Goal: Task Accomplishment & Management: Manage account settings

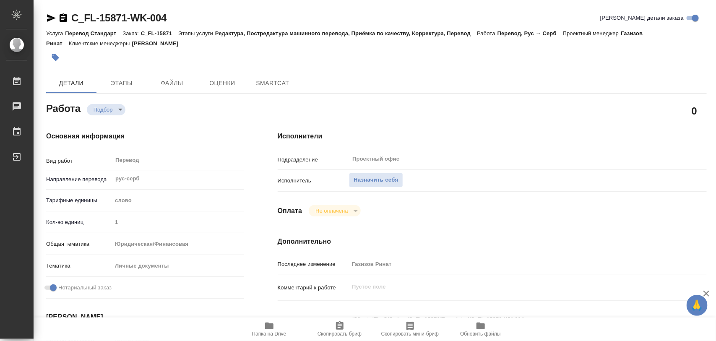
type textarea "x"
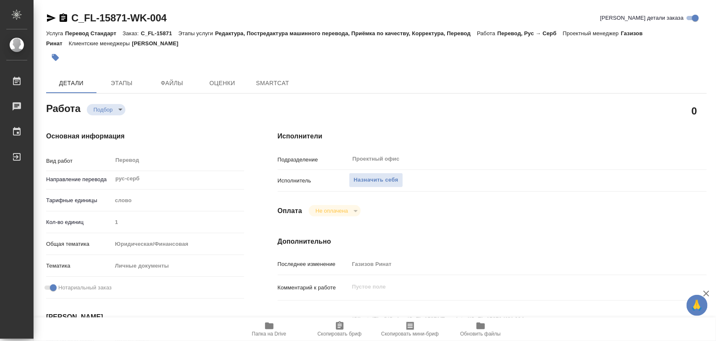
type textarea "x"
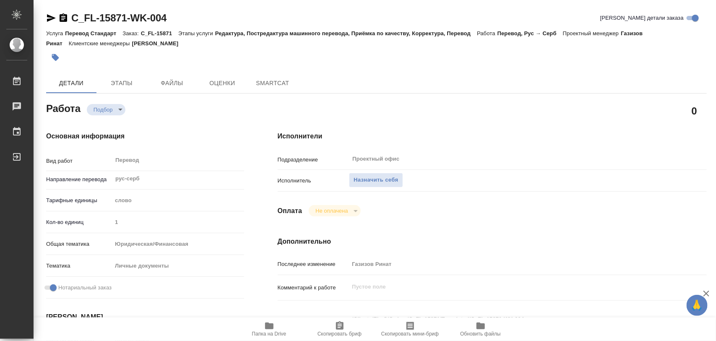
type textarea "x"
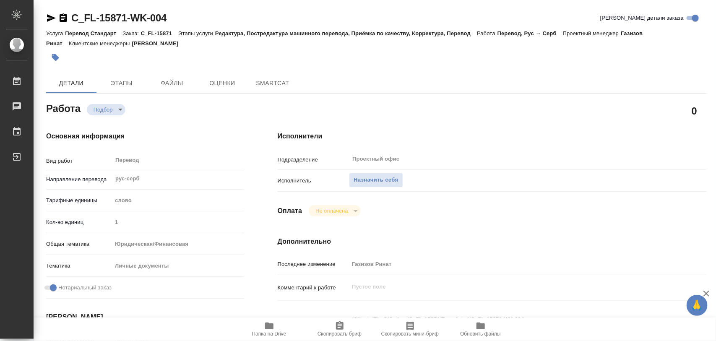
type textarea "x"
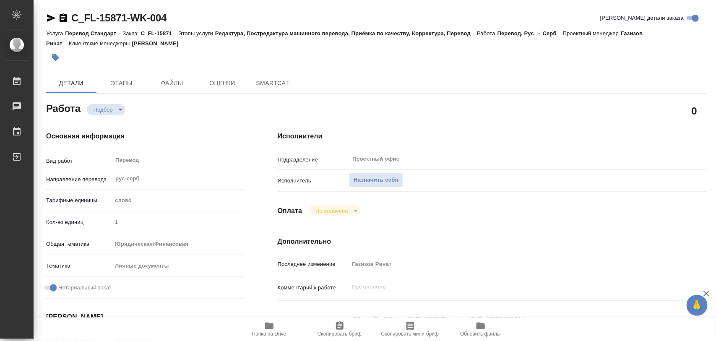
type textarea "x"
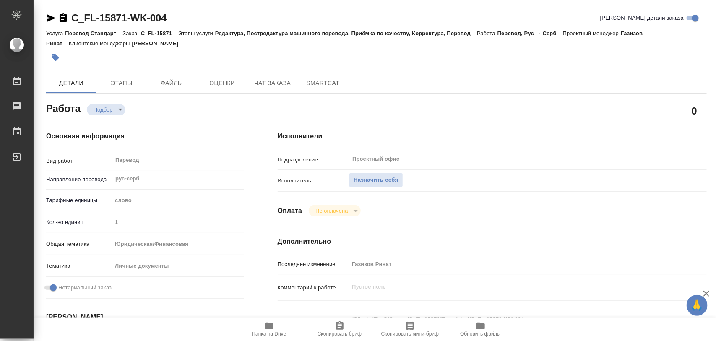
scroll to position [105, 0]
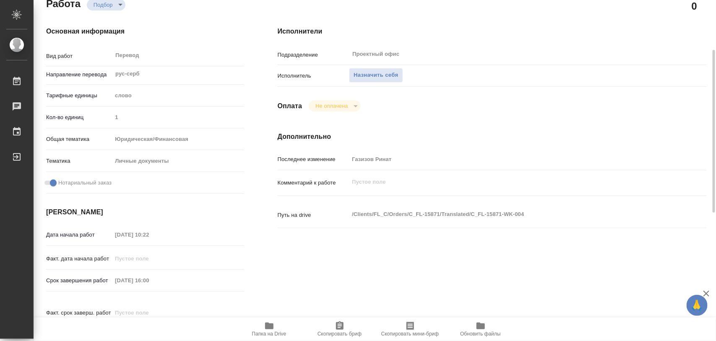
type textarea "x"
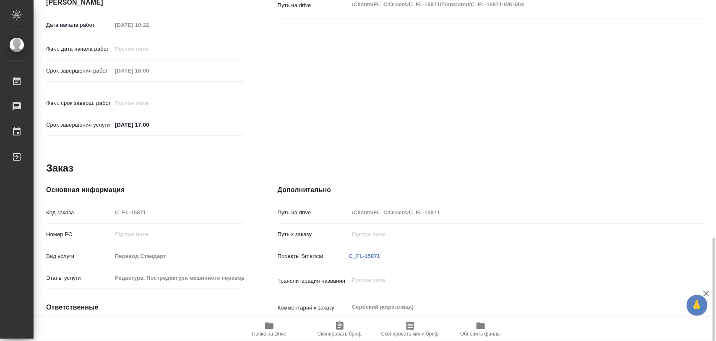
scroll to position [374, 0]
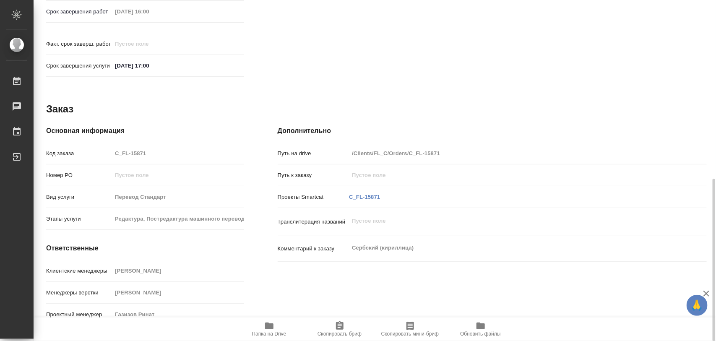
type textarea "x"
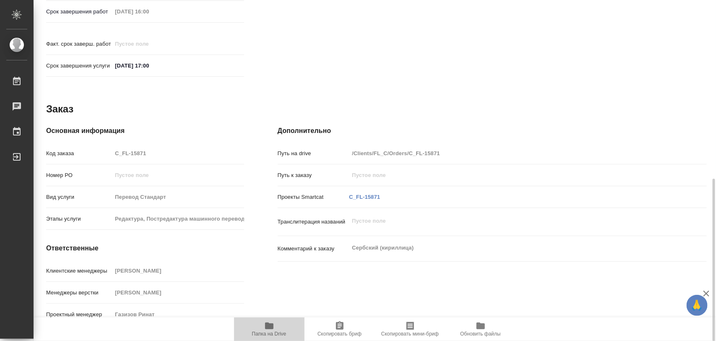
click at [276, 329] on span "Папка на Drive" at bounding box center [269, 329] width 60 height 16
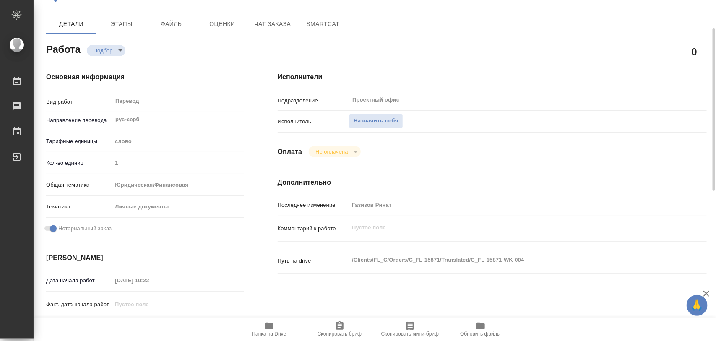
scroll to position [0, 0]
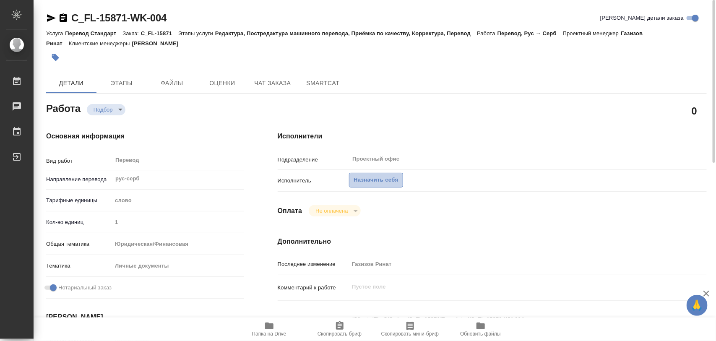
click at [386, 181] on span "Назначить себя" at bounding box center [376, 180] width 44 height 10
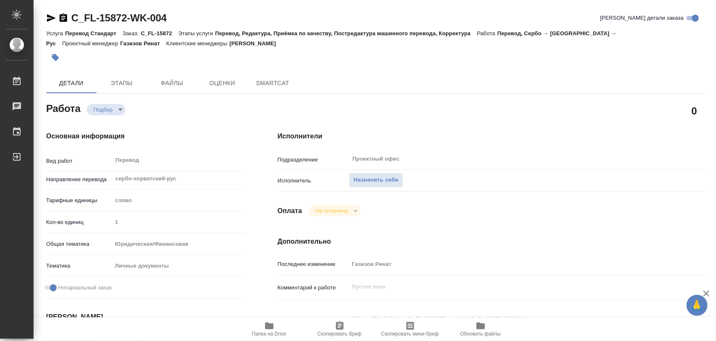
type textarea "x"
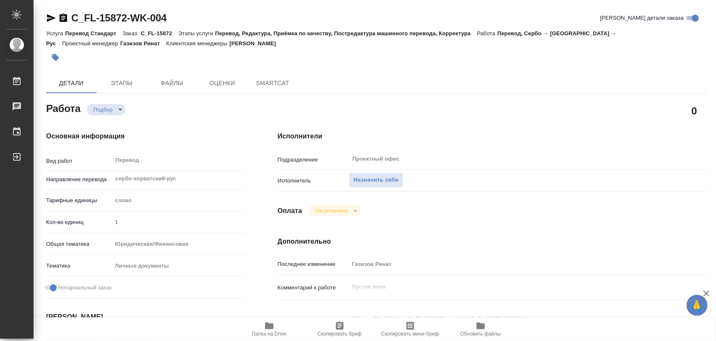
type textarea "x"
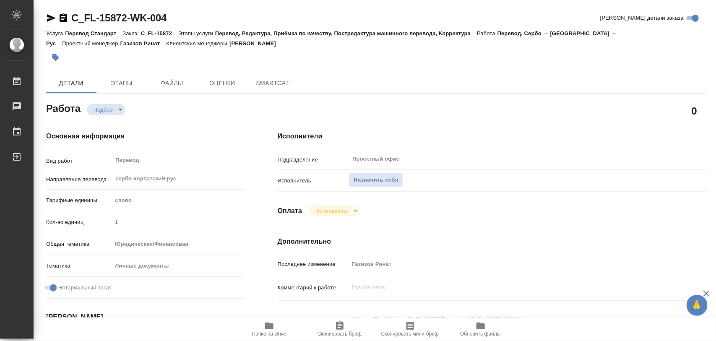
type textarea "x"
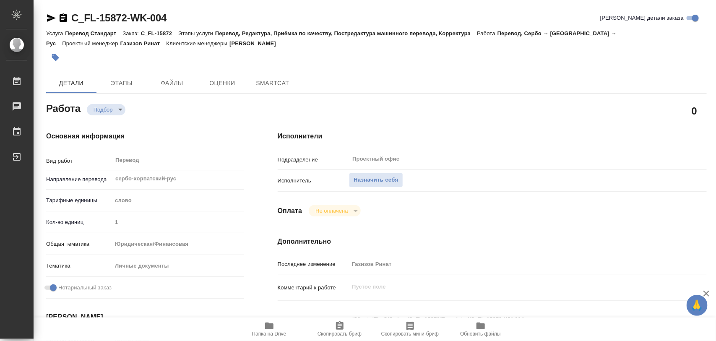
type textarea "x"
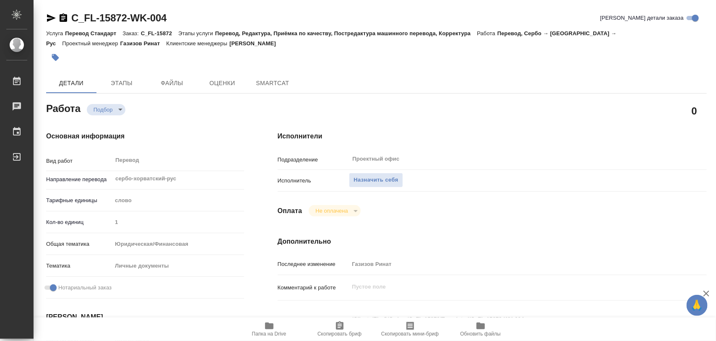
type textarea "x"
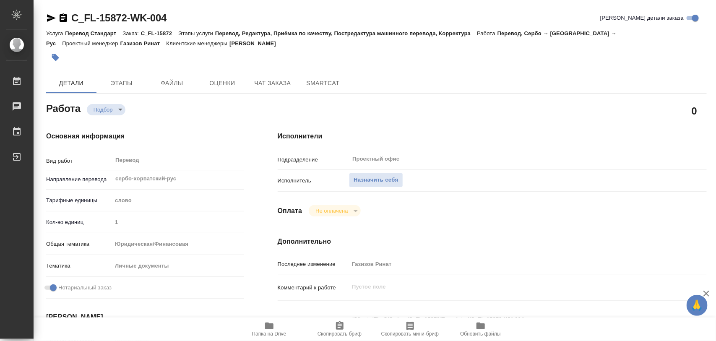
scroll to position [105, 0]
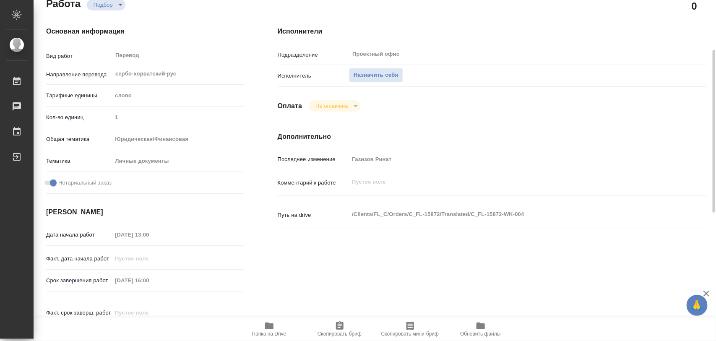
type textarea "x"
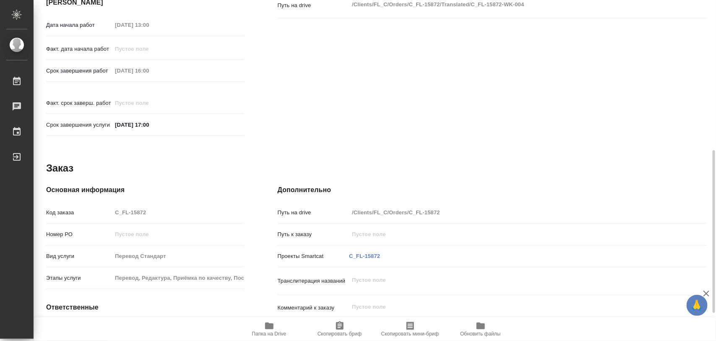
type textarea "x"
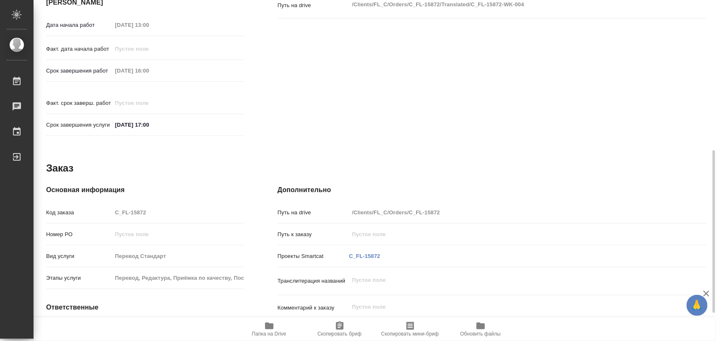
scroll to position [374, 0]
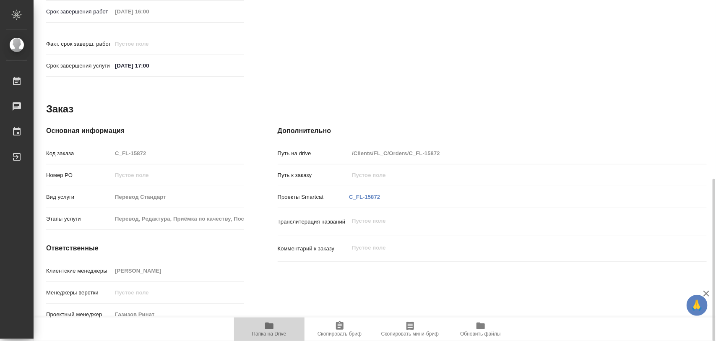
click at [277, 332] on span "Папка на Drive" at bounding box center [269, 334] width 34 height 6
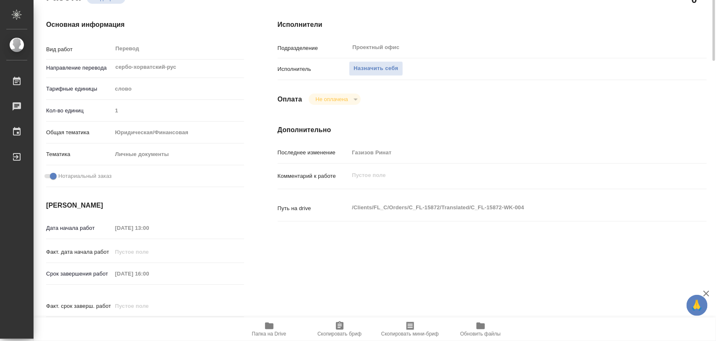
scroll to position [0, 0]
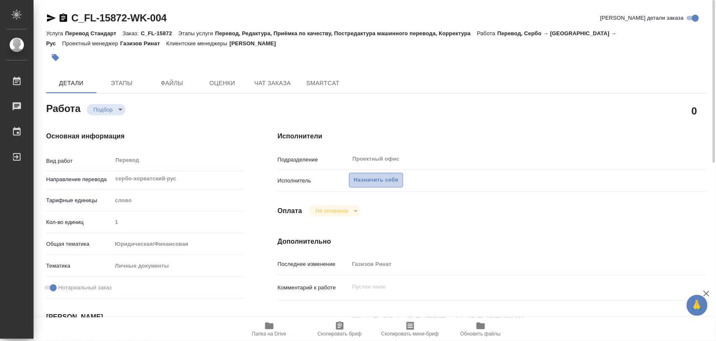
click at [383, 181] on span "Назначить себя" at bounding box center [376, 180] width 44 height 10
type textarea "x"
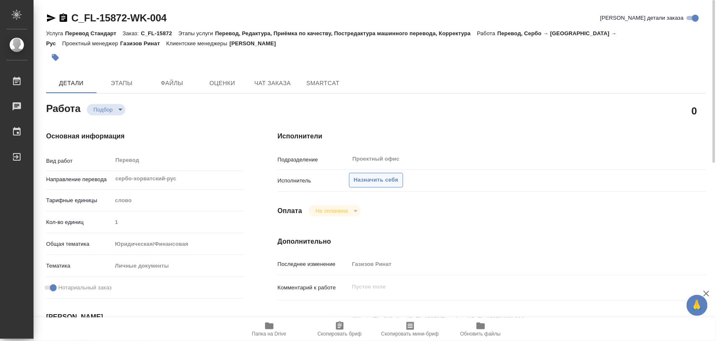
type textarea "x"
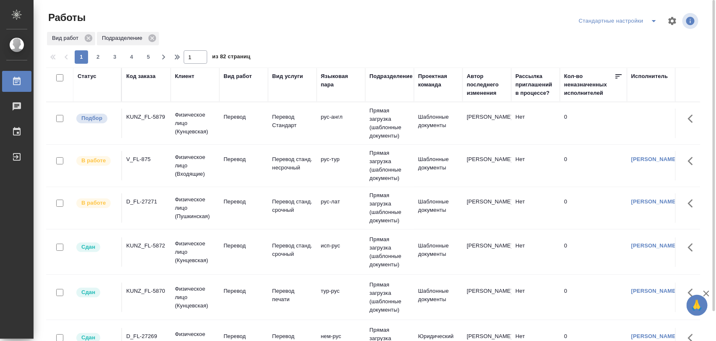
click at [141, 120] on div "KUNZ_FL-5879" at bounding box center [146, 117] width 40 height 8
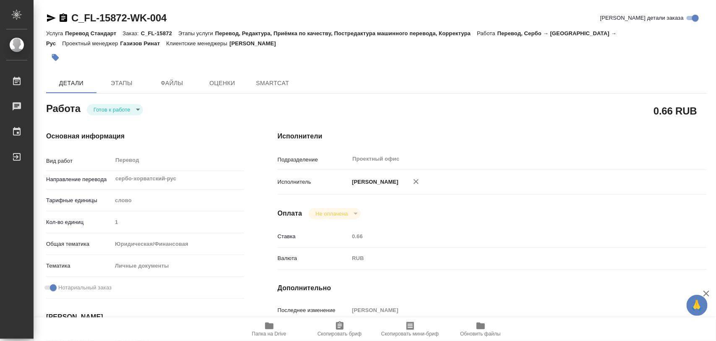
type textarea "x"
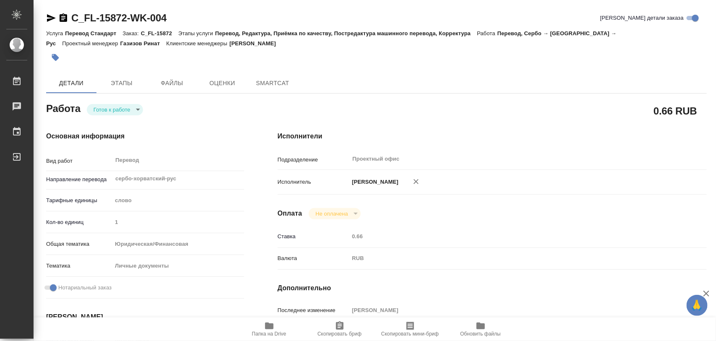
type textarea "x"
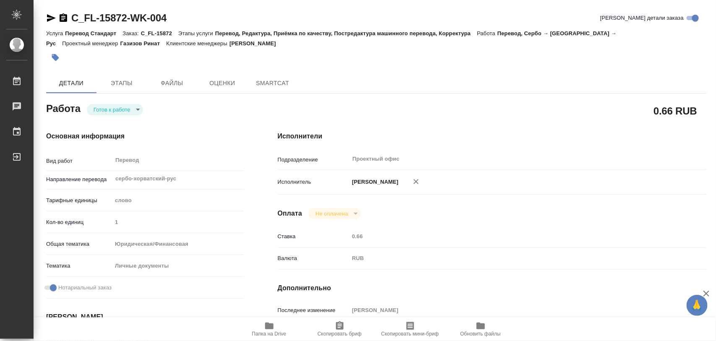
type textarea "x"
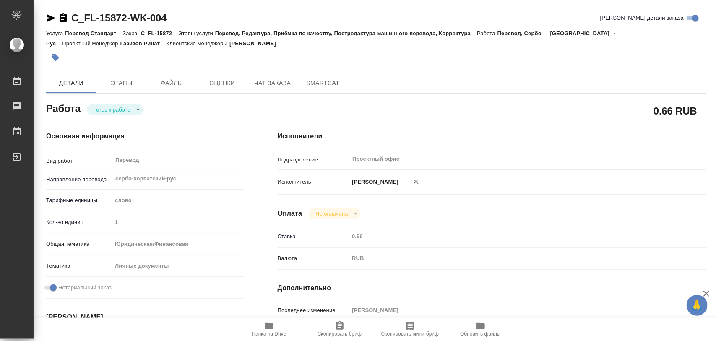
click at [135, 109] on body "🙏 .cls-1 fill:#fff; AWATERA Iglakov Maksim Работы Чаты График Выйти C_FL-15872-…" at bounding box center [358, 170] width 716 height 341
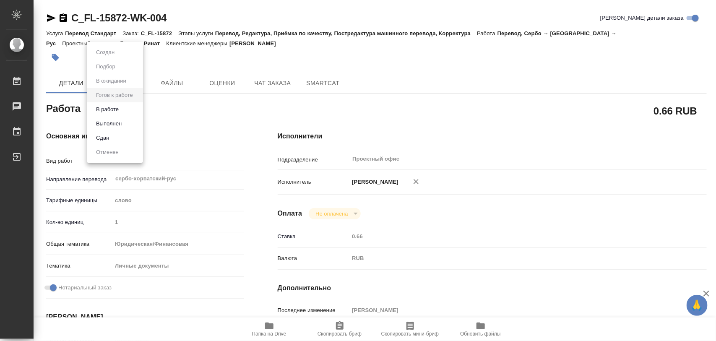
type textarea "x"
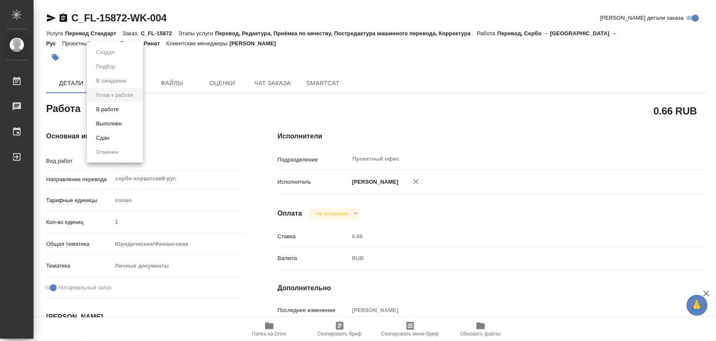
click at [126, 107] on li "В работе" at bounding box center [115, 109] width 56 height 14
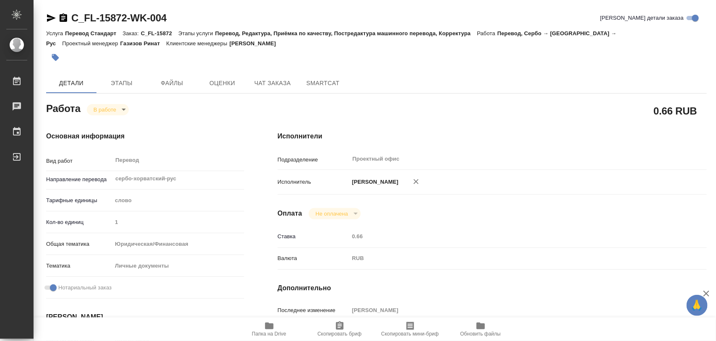
type textarea "x"
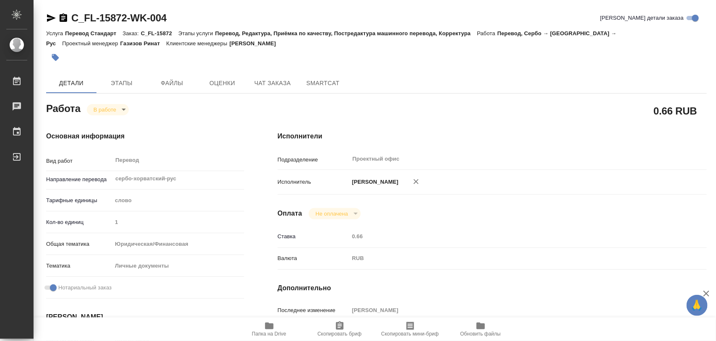
type textarea "x"
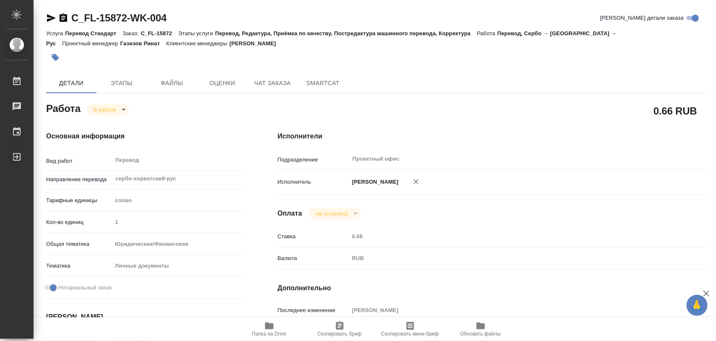
type textarea "x"
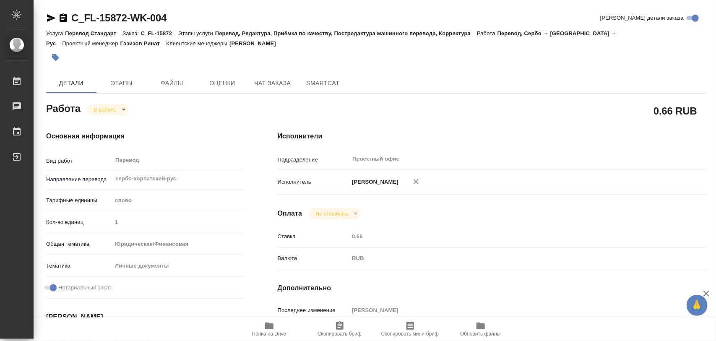
type textarea "x"
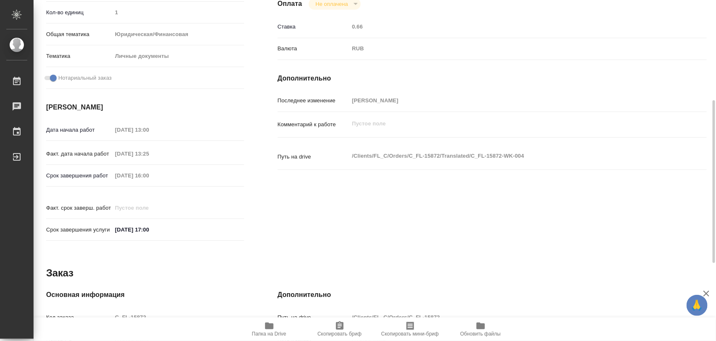
scroll to position [367, 0]
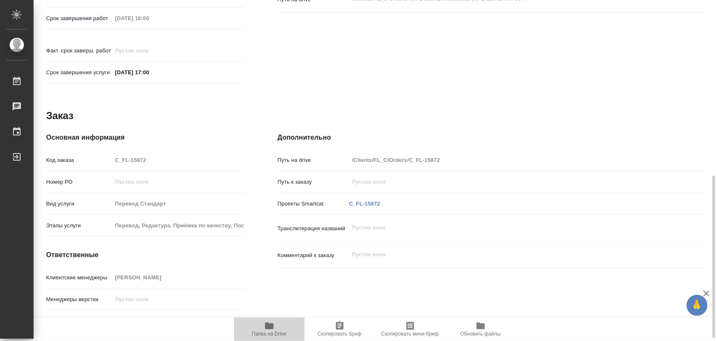
click at [270, 330] on icon "button" at bounding box center [269, 326] width 10 height 10
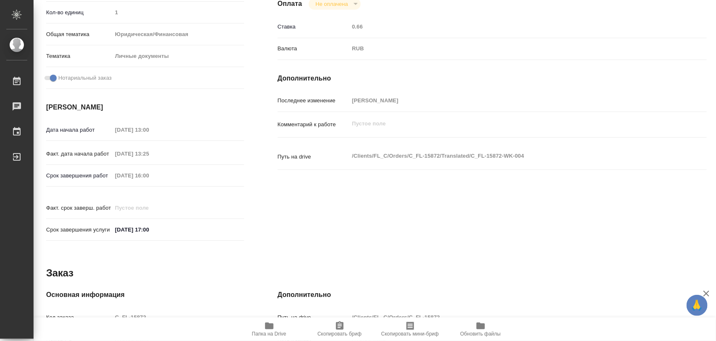
scroll to position [374, 0]
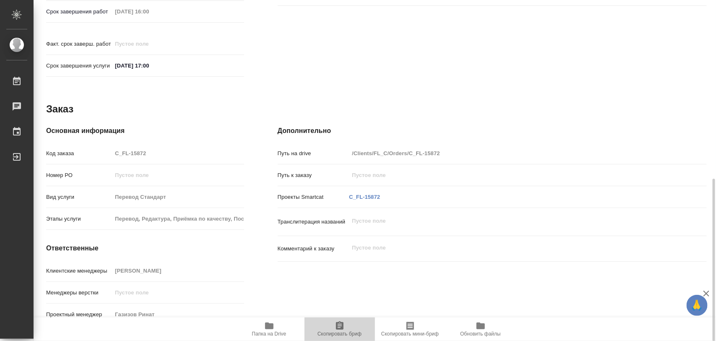
drag, startPoint x: 338, startPoint y: 331, endPoint x: 399, endPoint y: 49, distance: 288.5
click at [336, 329] on span "Скопировать бриф" at bounding box center [340, 329] width 60 height 16
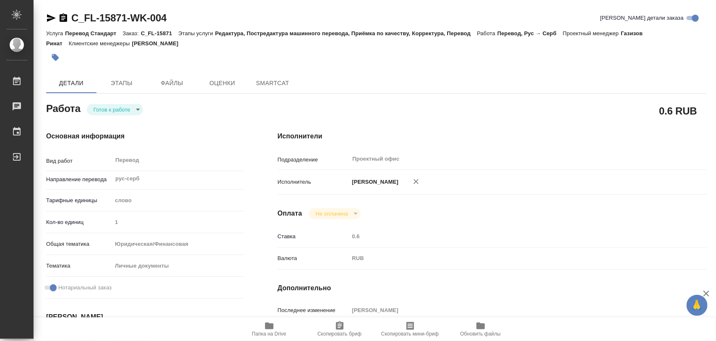
type textarea "x"
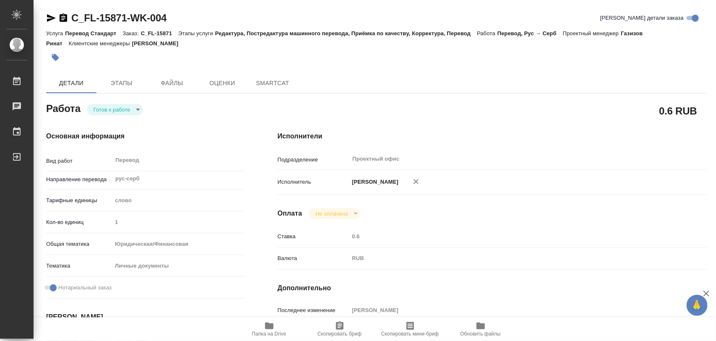
type textarea "x"
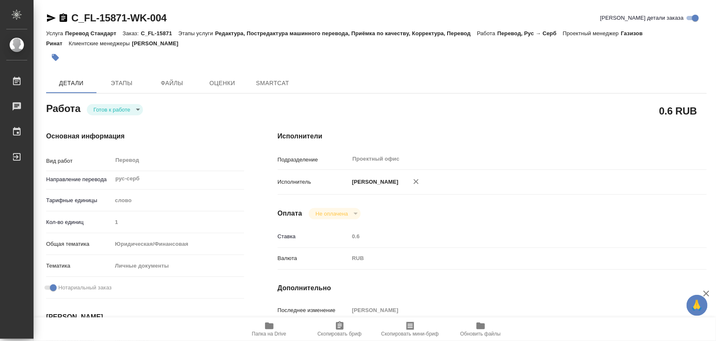
type textarea "x"
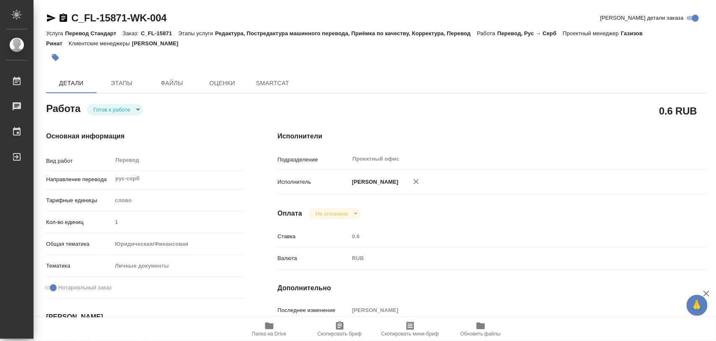
type textarea "x"
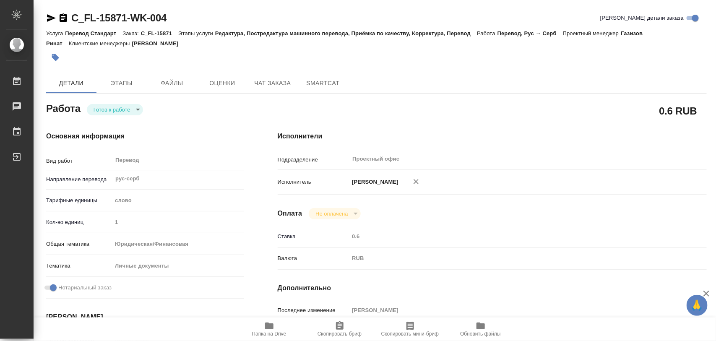
type textarea "x"
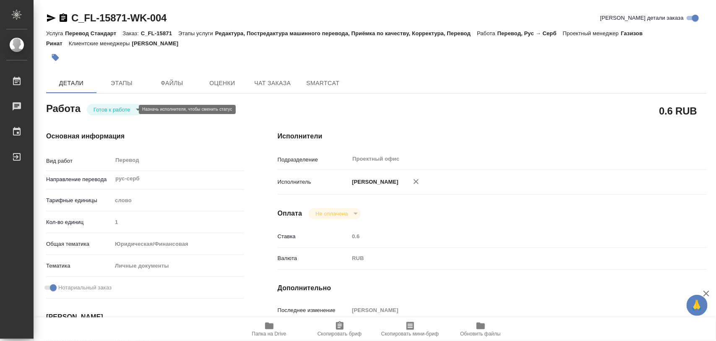
click at [133, 108] on body "🙏 .cls-1 fill:#fff; AWATERA Iglakov Maksim Работы Чаты График Выйти C_FL-15871-…" at bounding box center [358, 170] width 716 height 341
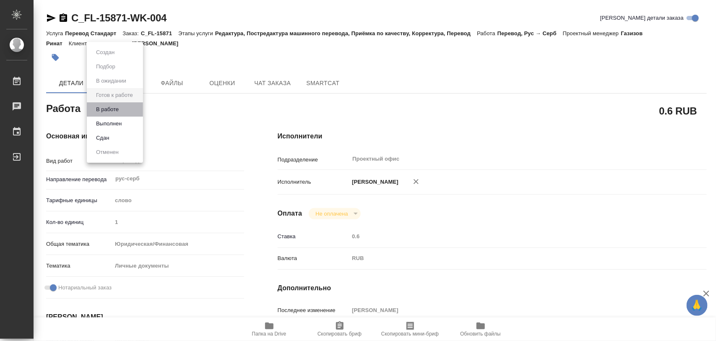
type textarea "x"
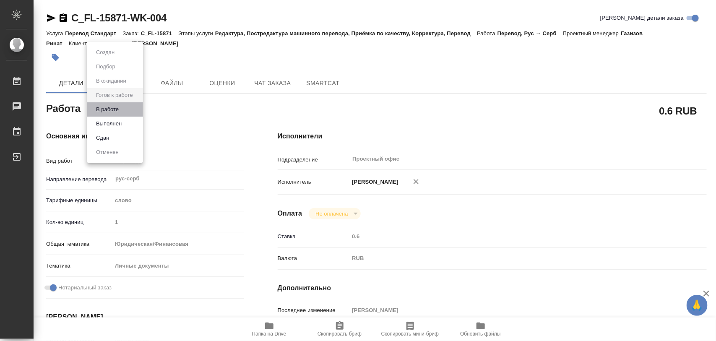
click at [125, 108] on li "В работе" at bounding box center [115, 109] width 56 height 14
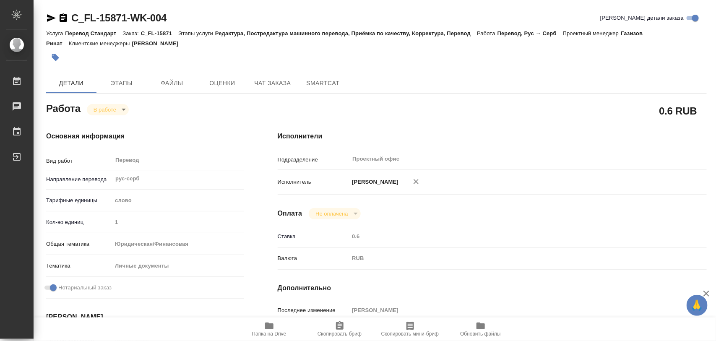
type textarea "x"
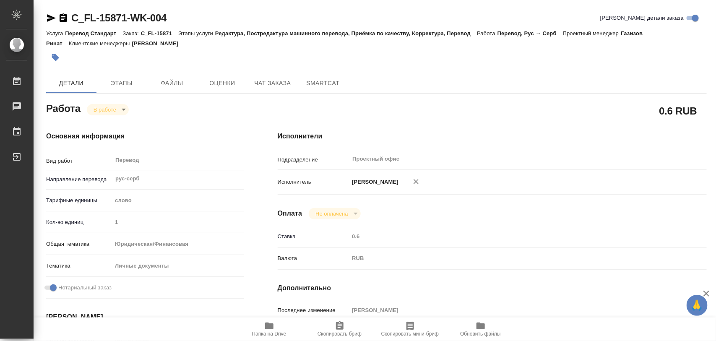
type textarea "x"
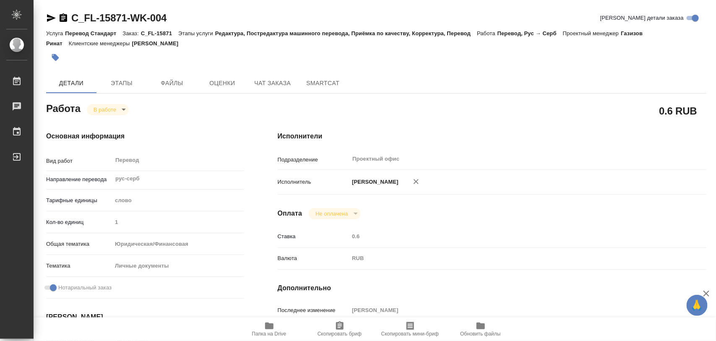
type textarea "x"
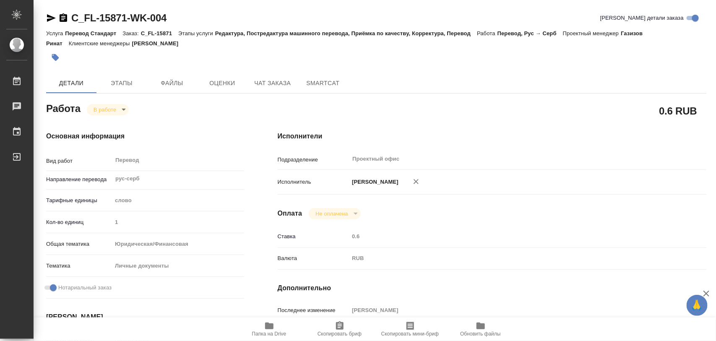
type textarea "x"
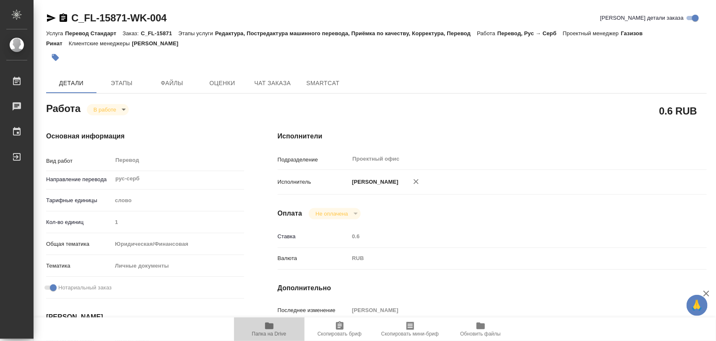
click at [273, 326] on icon "button" at bounding box center [269, 326] width 8 height 7
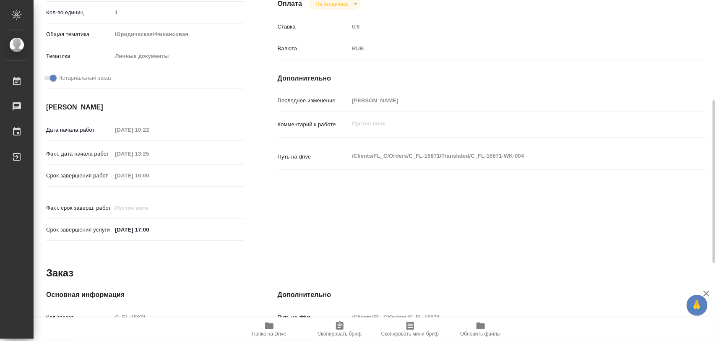
scroll to position [374, 0]
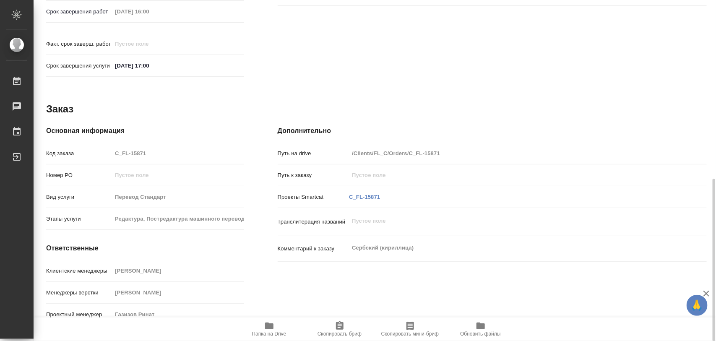
click at [338, 324] on icon "button" at bounding box center [340, 325] width 8 height 8
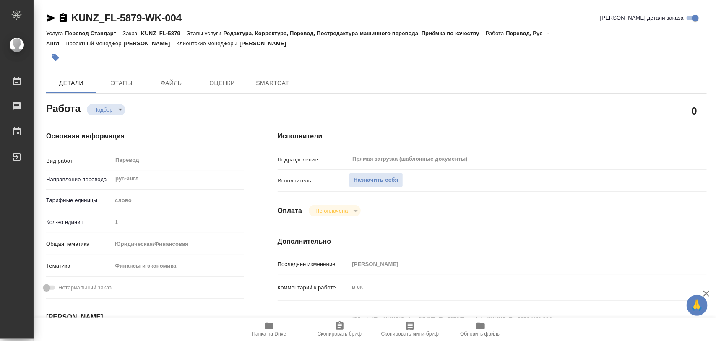
type textarea "x"
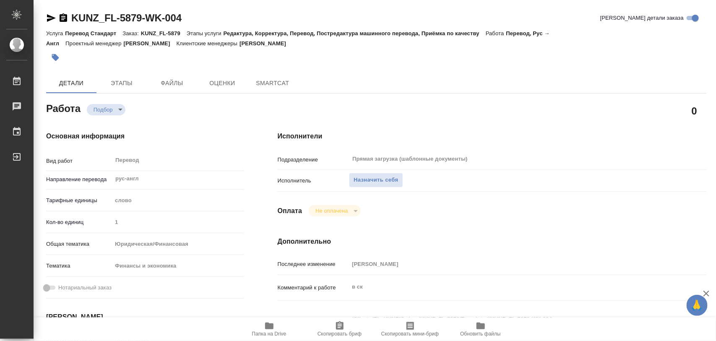
type textarea "x"
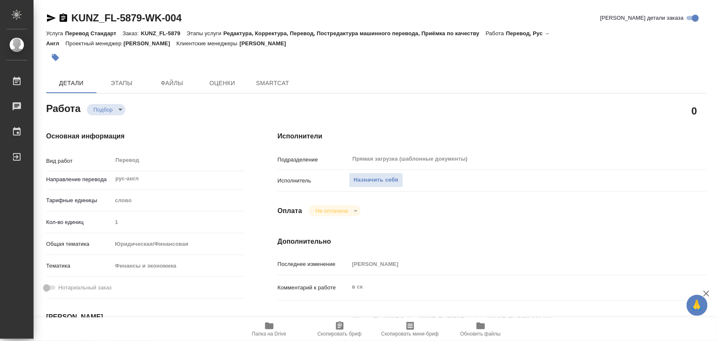
type textarea "x"
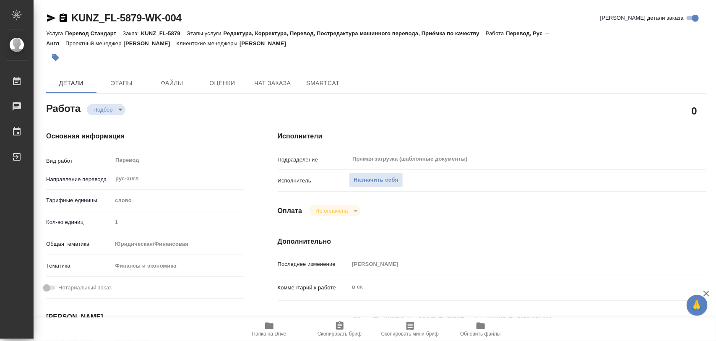
scroll to position [105, 0]
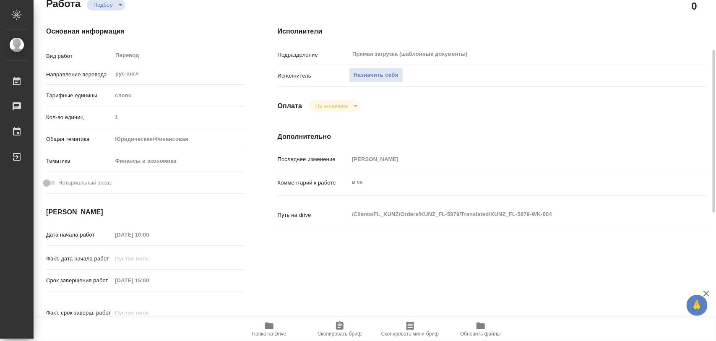
type textarea "x"
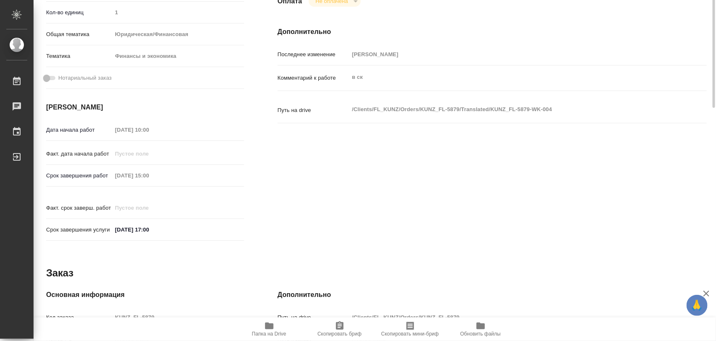
type textarea "x"
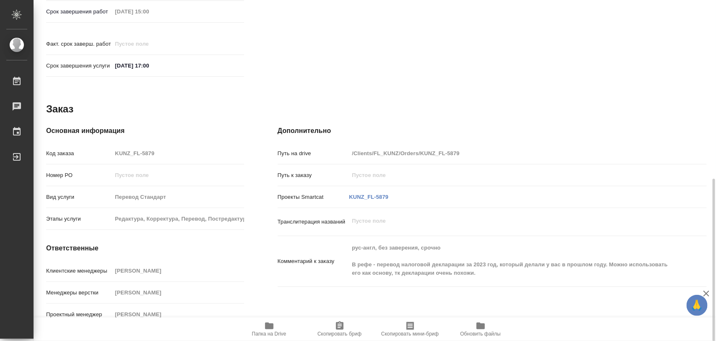
scroll to position [112, 0]
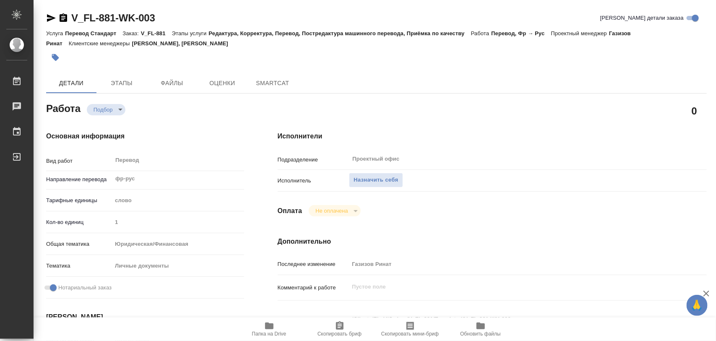
type textarea "x"
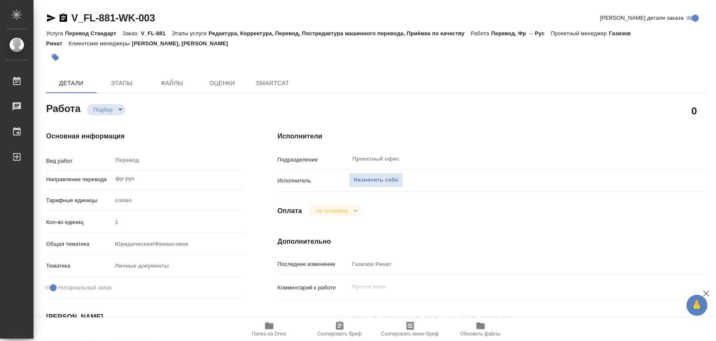
type textarea "x"
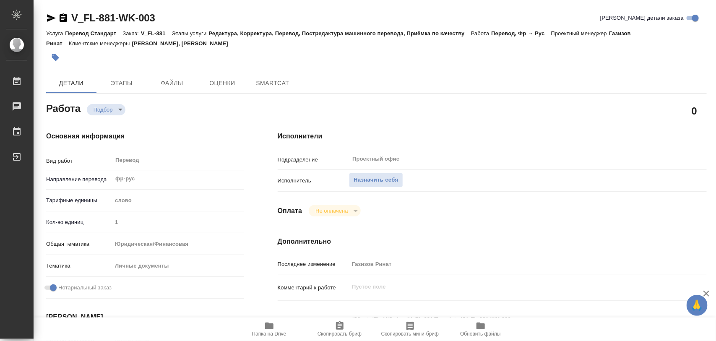
type textarea "x"
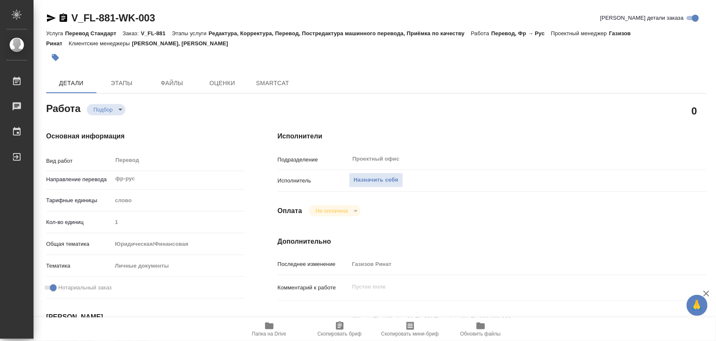
type textarea "x"
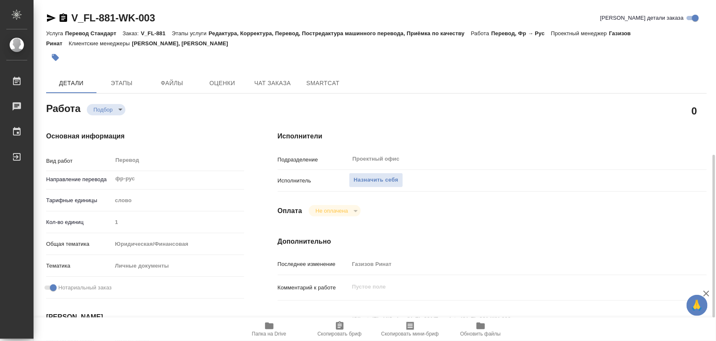
scroll to position [105, 0]
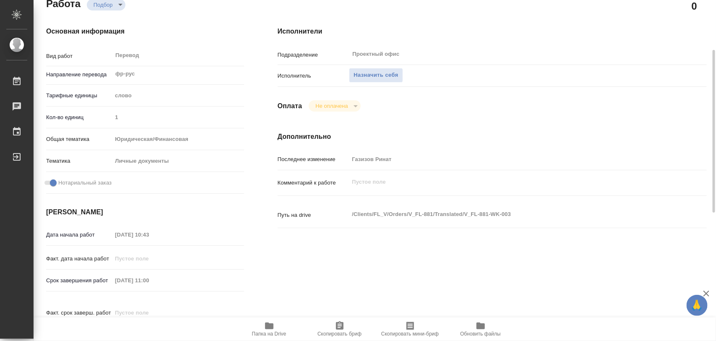
type textarea "x"
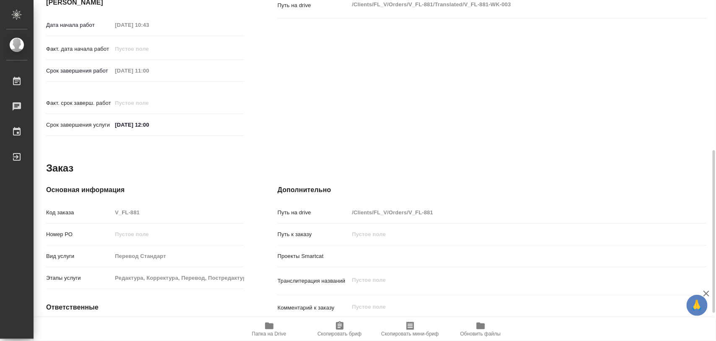
scroll to position [374, 0]
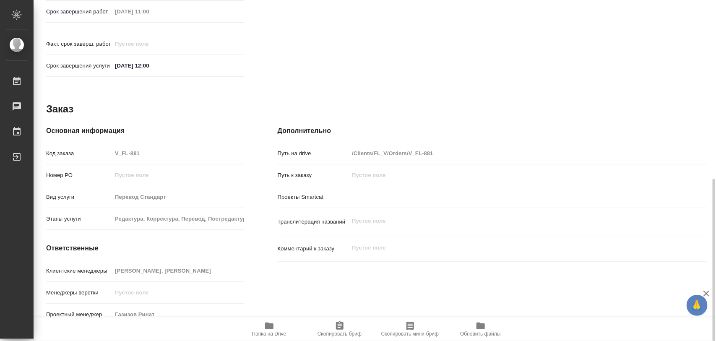
type textarea "x"
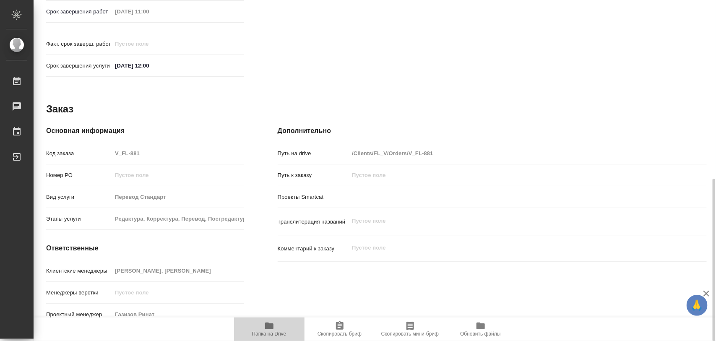
click at [277, 326] on span "Папка на Drive" at bounding box center [269, 329] width 60 height 16
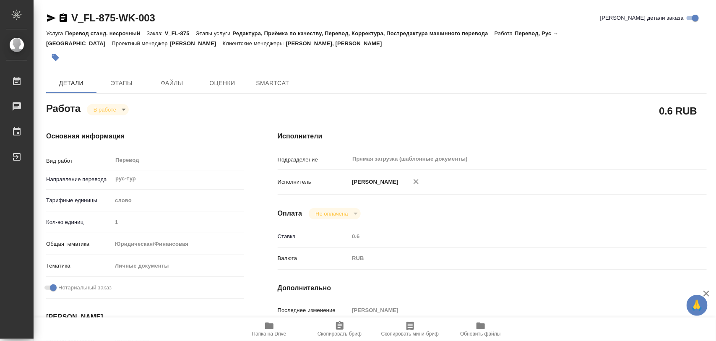
type textarea "x"
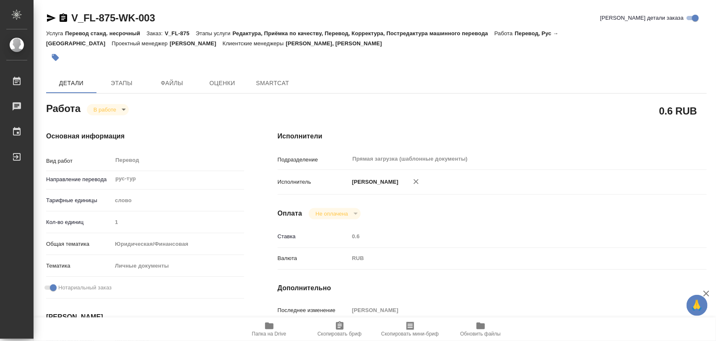
type textarea "x"
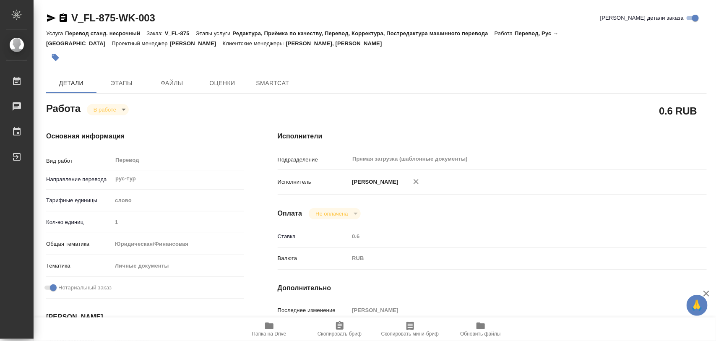
type textarea "x"
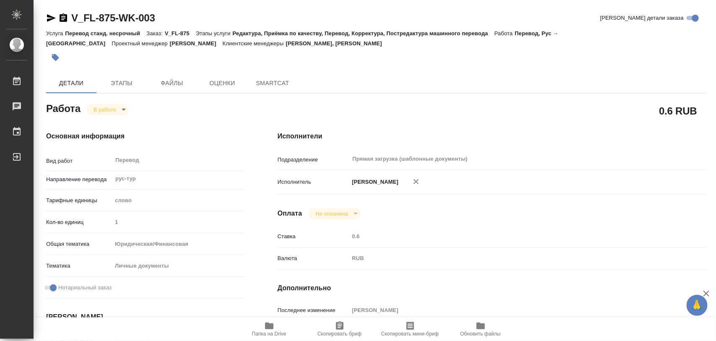
type textarea "x"
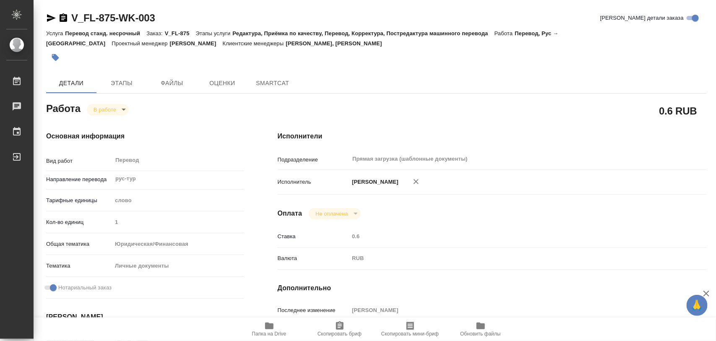
type textarea "x"
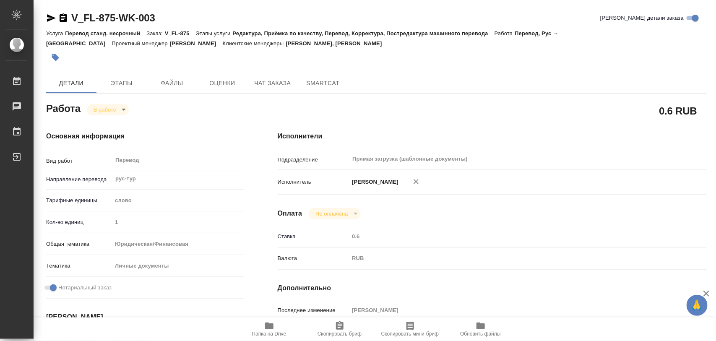
click at [53, 55] on icon "button" at bounding box center [55, 57] width 7 height 7
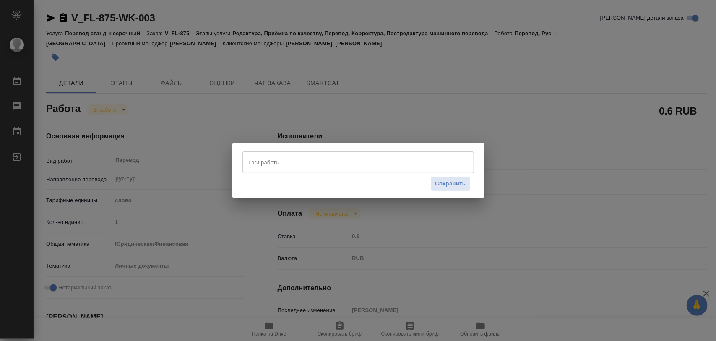
type textarea "x"
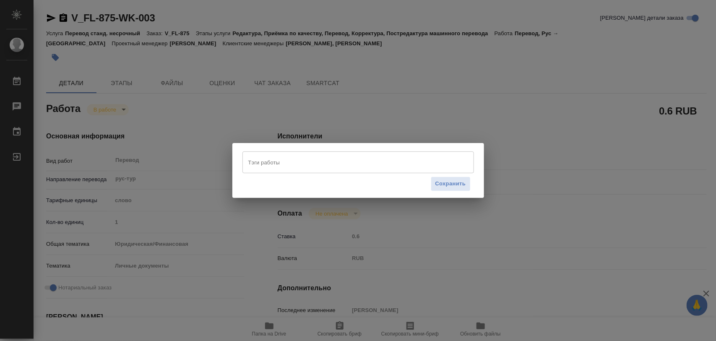
drag, startPoint x: 282, startPoint y: 162, endPoint x: 274, endPoint y: 164, distance: 8.1
click at [282, 161] on input "Тэги работы" at bounding box center [350, 162] width 208 height 14
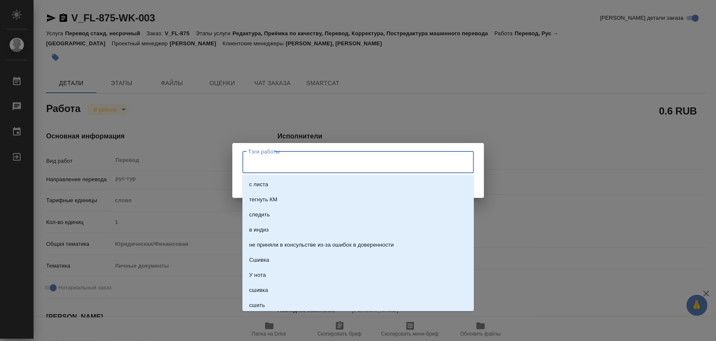
type textarea "x"
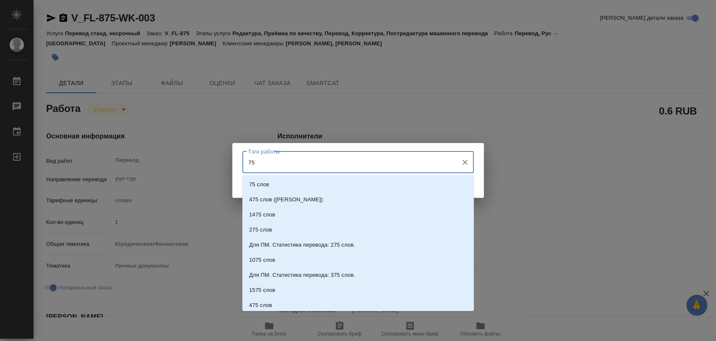
type input "7"
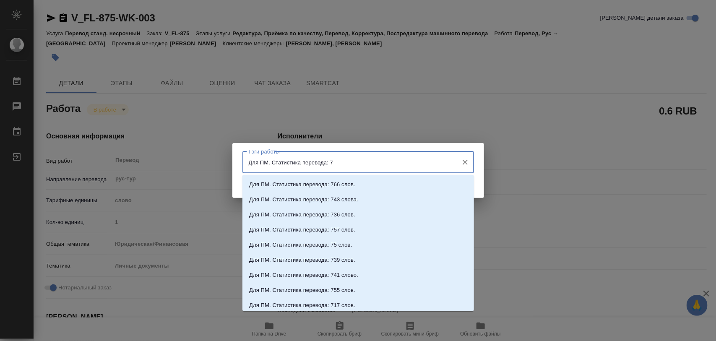
type input "Для ПМ. Статистика перевода: 75"
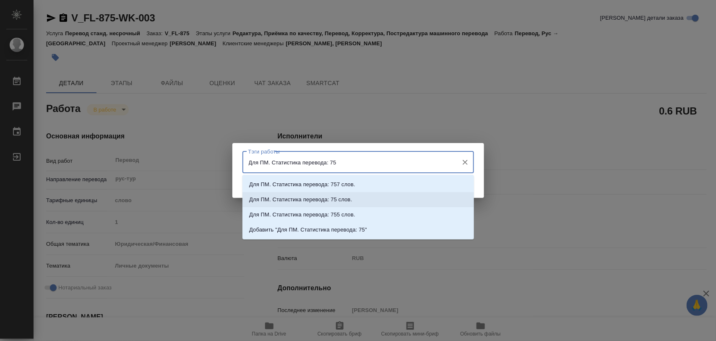
click at [318, 203] on p "Для ПМ. Статистика перевода: 75 слов." at bounding box center [300, 199] width 103 height 8
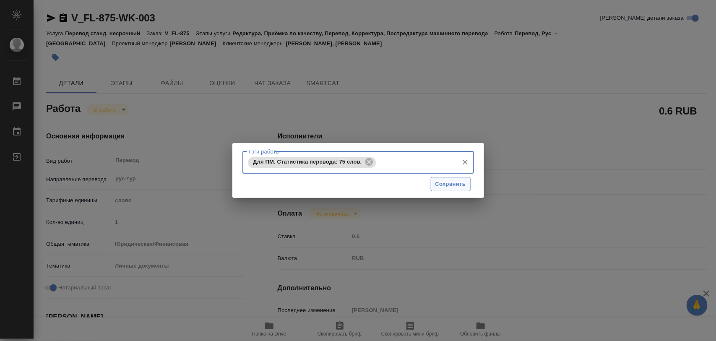
click at [447, 188] on span "Сохранить" at bounding box center [450, 185] width 31 height 10
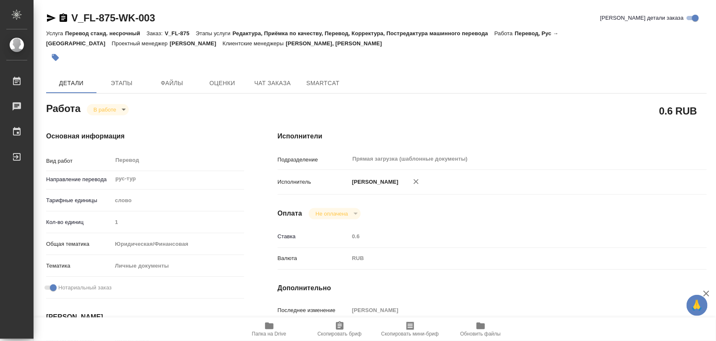
type input "inProgress"
type textarea "Перевод"
type textarea "x"
type input "рус-тур"
type input "5a8b1489cc6b4906c91bfd90"
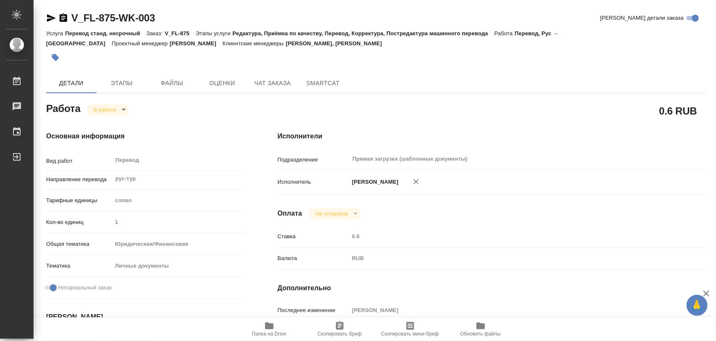
type input "1"
type input "yr-fn"
type input "5a8b8b956a9677013d343cfe"
checkbox input "true"
type input "03.09.2025 14:26"
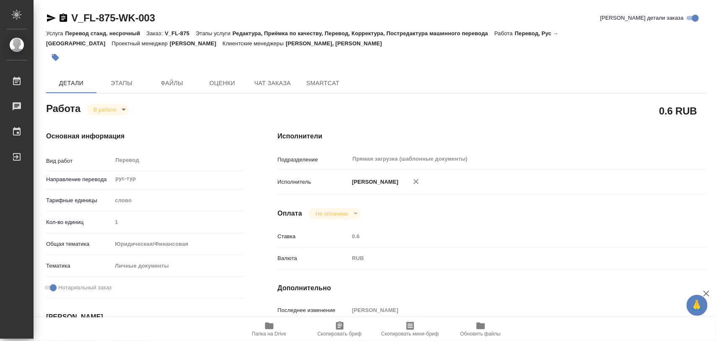
type input "04.09.2025 12:26"
type input "05.09.2025 10:00"
type input "Прямая загрузка (шаблонные документы)"
type input "notPayed"
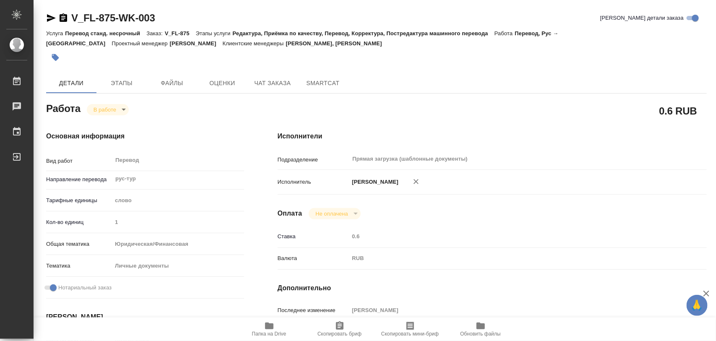
type input "0.6"
type input "RUB"
type input "[PERSON_NAME]"
type textarea "x"
type textarea "/Clients/FL_V/Orders/V_FL-875/Translated/V_FL-875-WK-003"
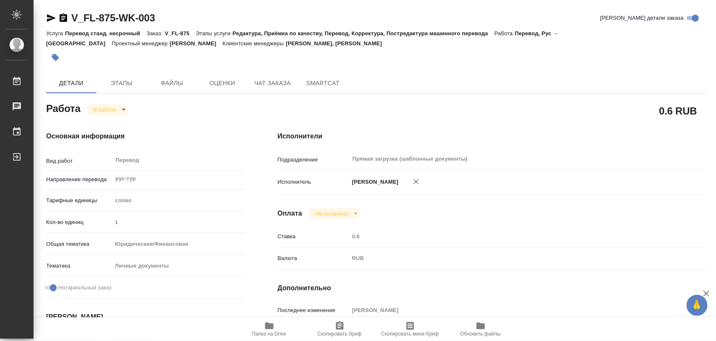
type textarea "x"
type input "V_FL-875"
type input "Перевод станд. несрочный"
type input "Редактура, Приёмка по качеству, Перевод, Корректура, Постредактура машинного пе…"
type input "Богомолова Анастасия, Касымов Тимур"
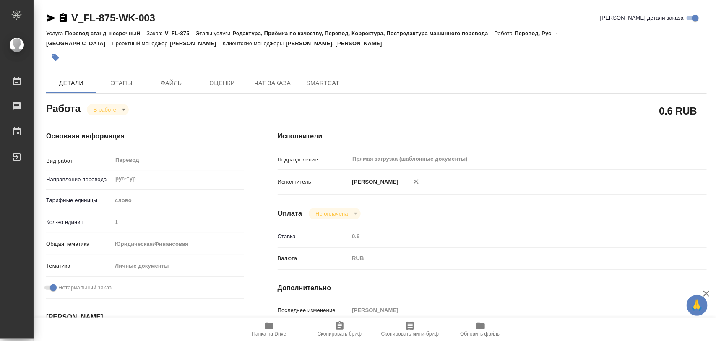
type input "/Clients/FL_V/Orders/V_FL-875"
type textarea "загран прикрепила в реф"
type textarea "x"
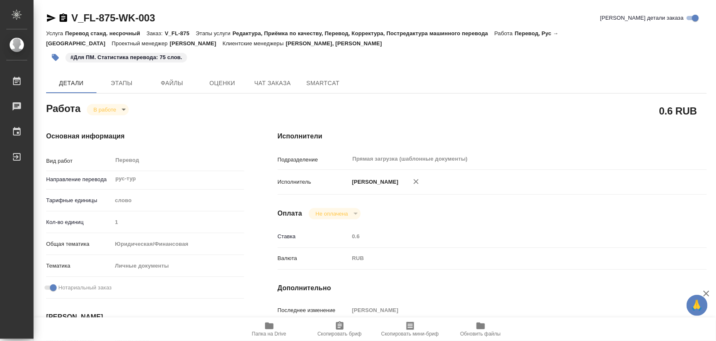
type textarea "x"
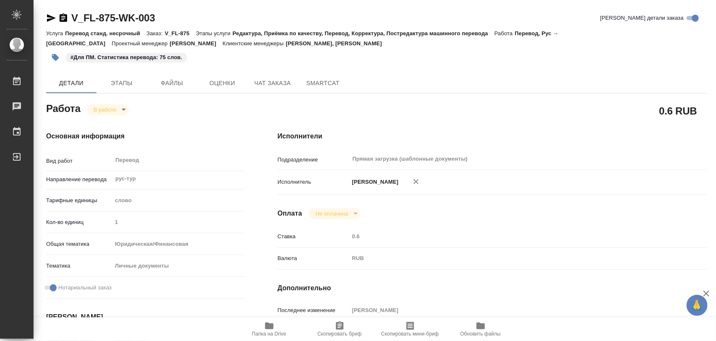
type textarea "x"
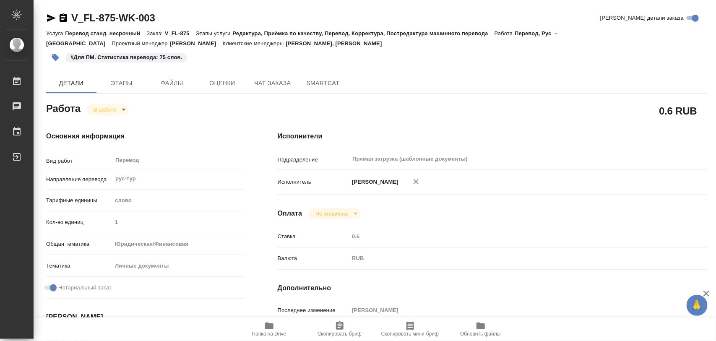
type textarea "x"
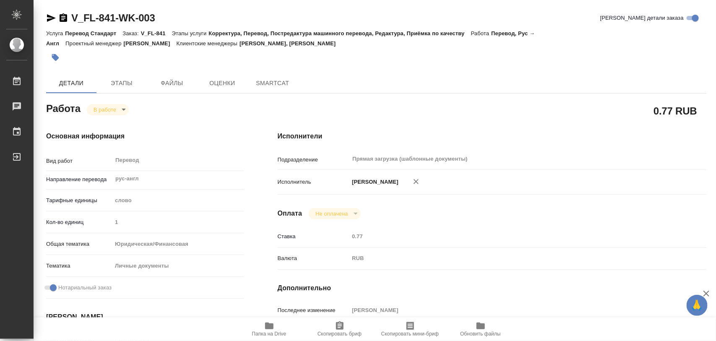
type textarea "x"
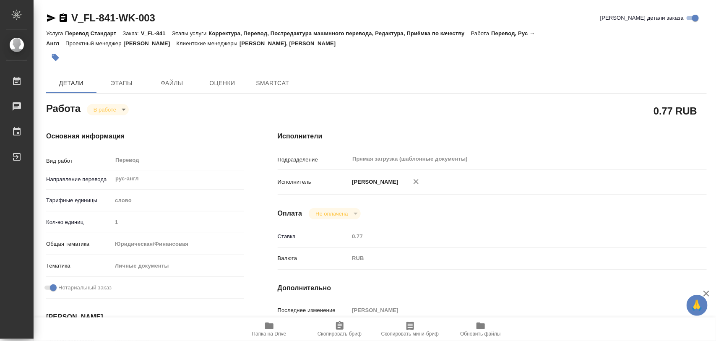
type textarea "x"
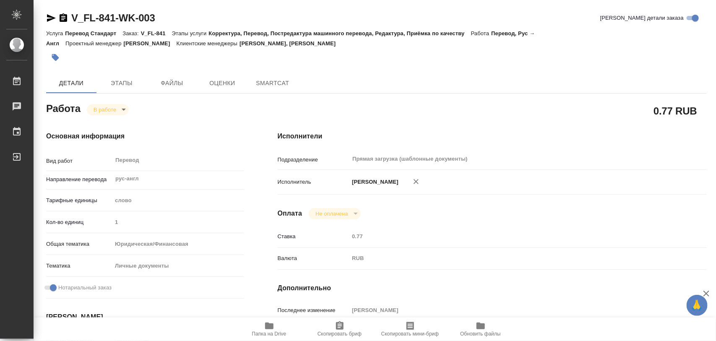
type textarea "x"
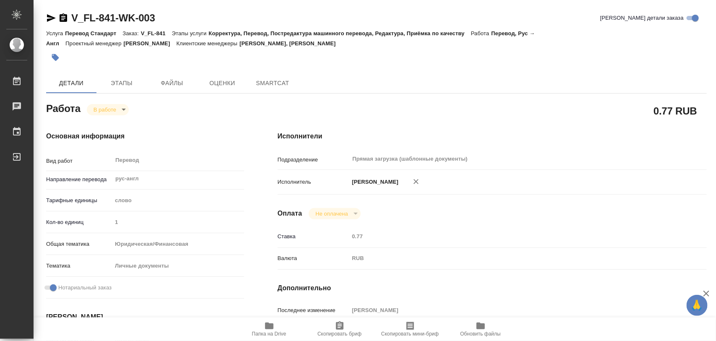
type textarea "x"
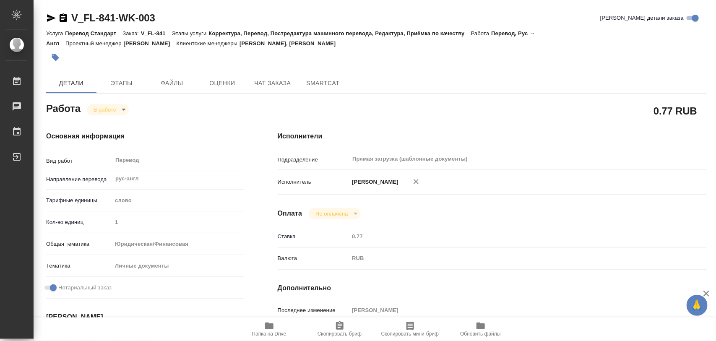
click at [271, 323] on icon "button" at bounding box center [269, 326] width 10 height 10
type textarea "x"
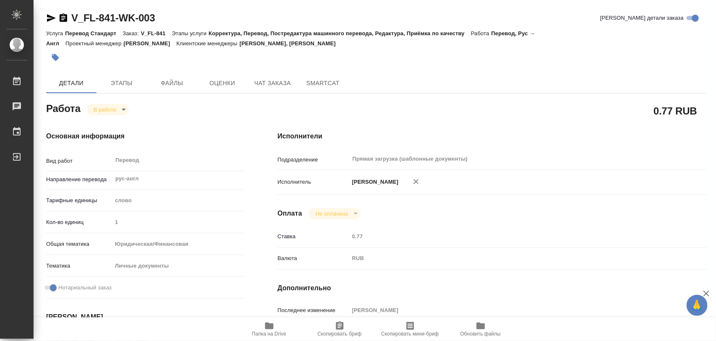
type textarea "x"
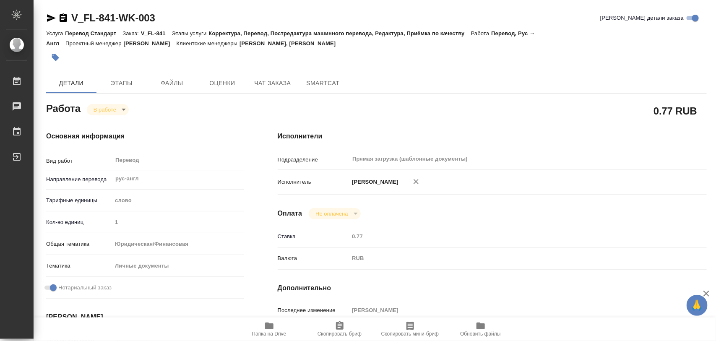
type textarea "x"
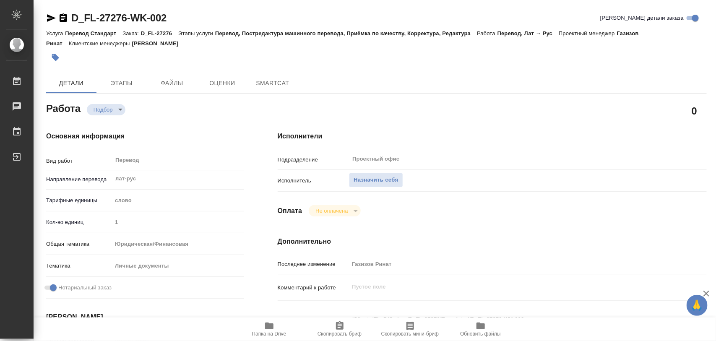
type textarea "x"
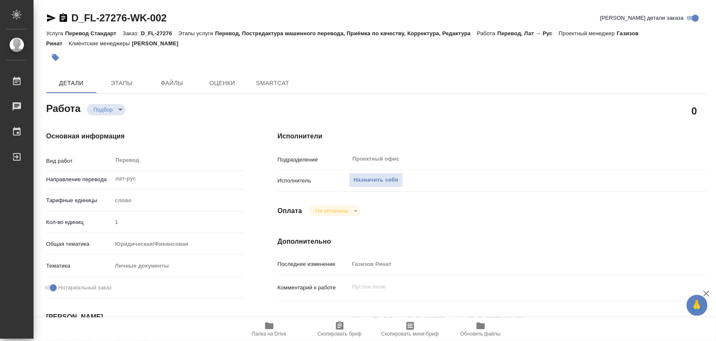
type textarea "x"
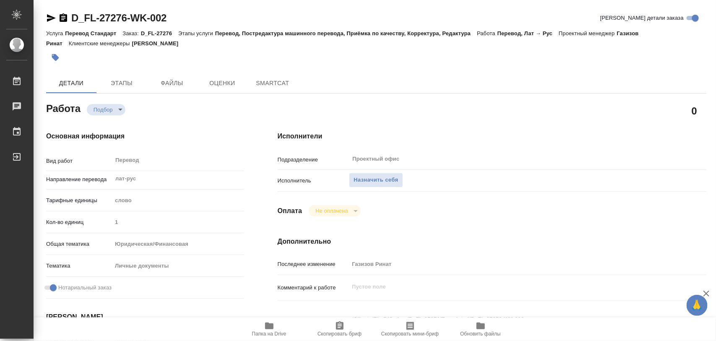
type textarea "x"
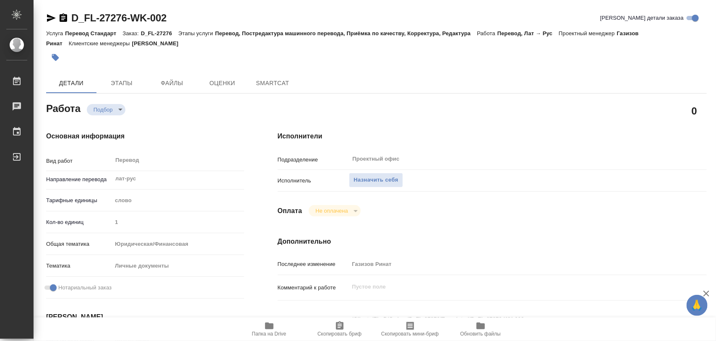
type textarea "x"
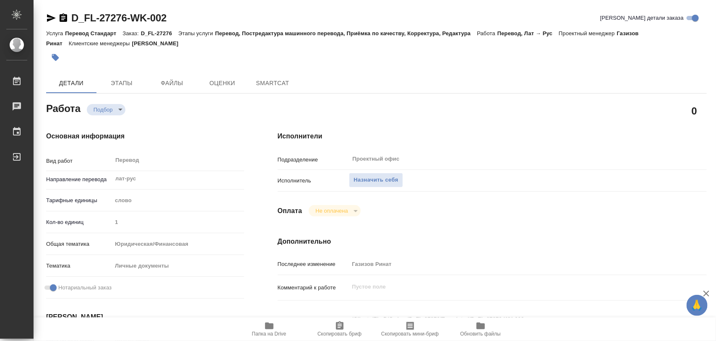
type textarea "x"
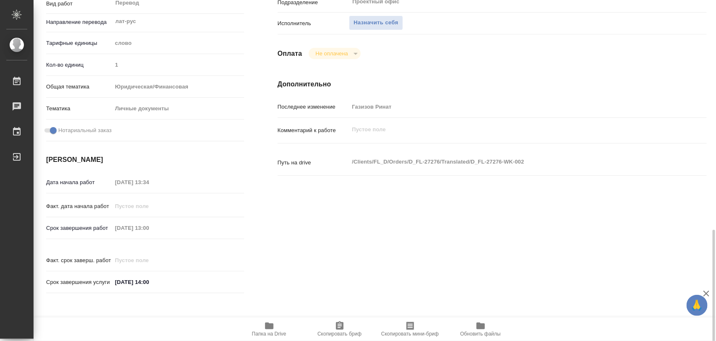
scroll to position [262, 0]
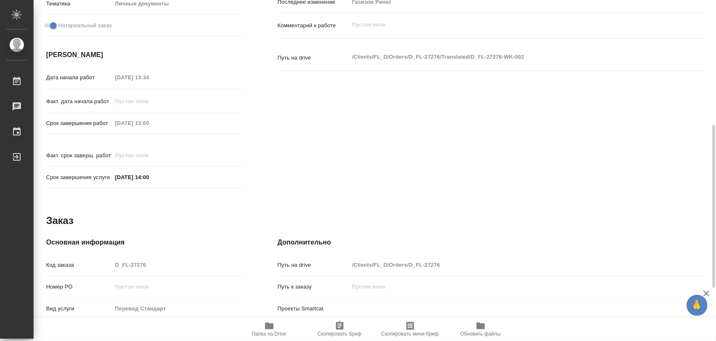
type textarea "x"
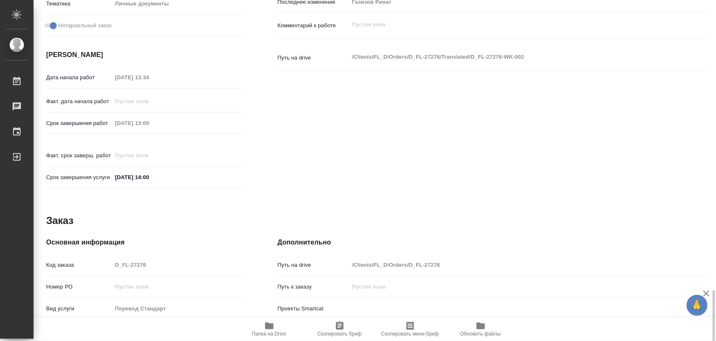
scroll to position [374, 0]
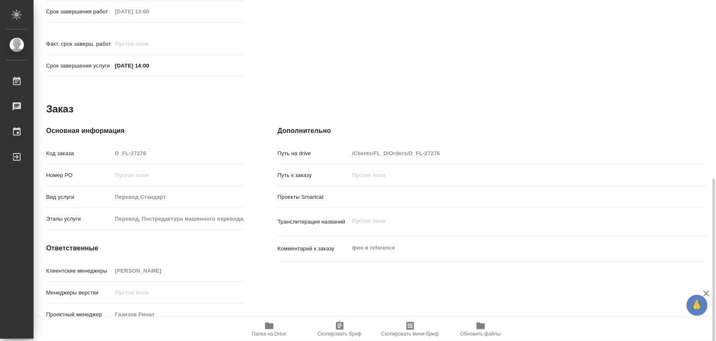
type textarea "x"
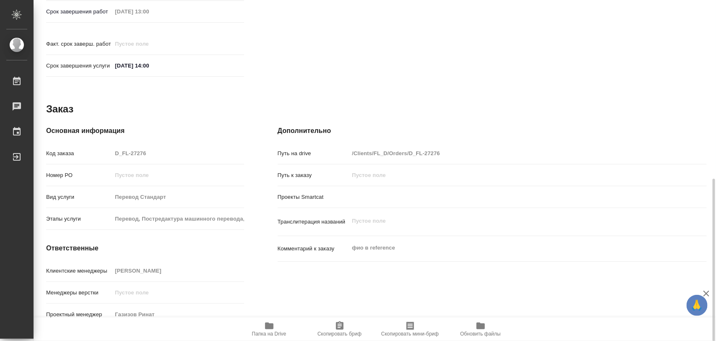
click at [277, 323] on span "Папка на Drive" at bounding box center [269, 329] width 60 height 16
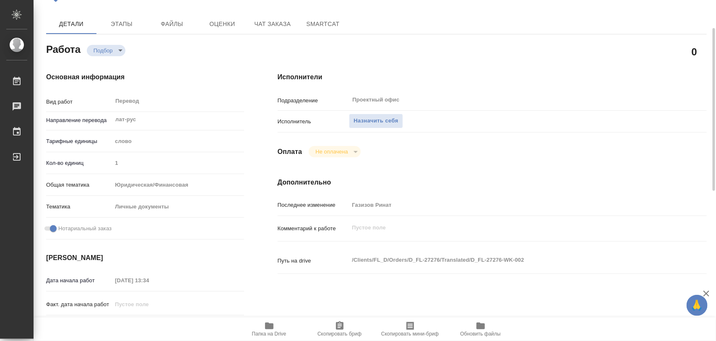
scroll to position [0, 0]
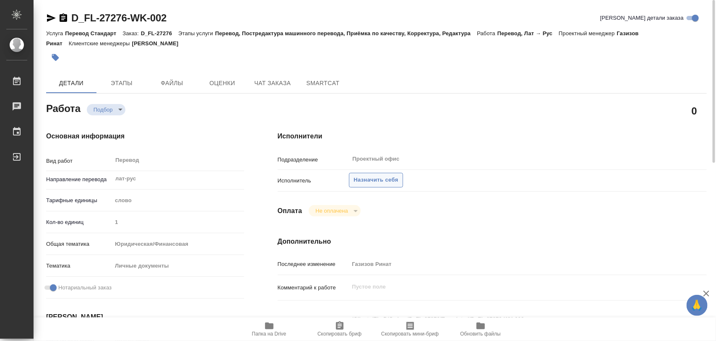
click at [370, 177] on span "Назначить себя" at bounding box center [376, 180] width 44 height 10
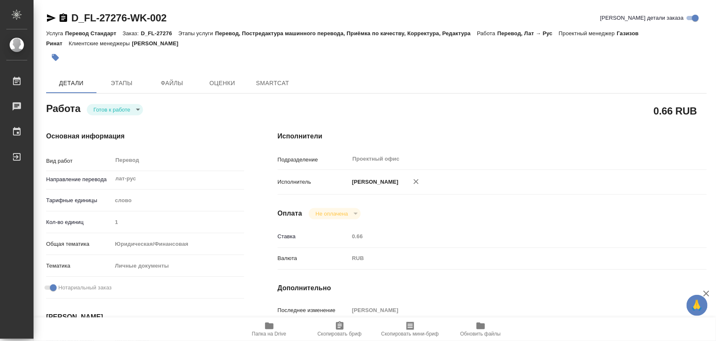
type textarea "x"
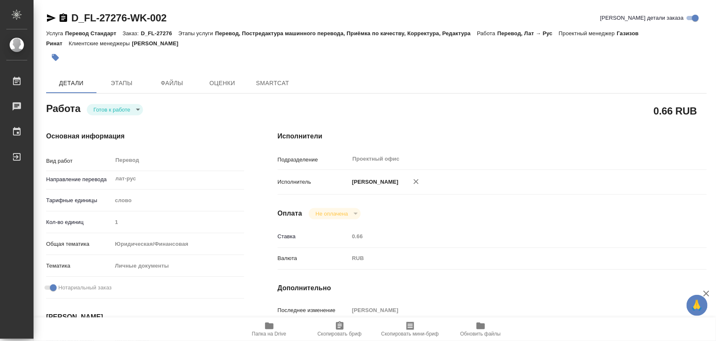
type textarea "x"
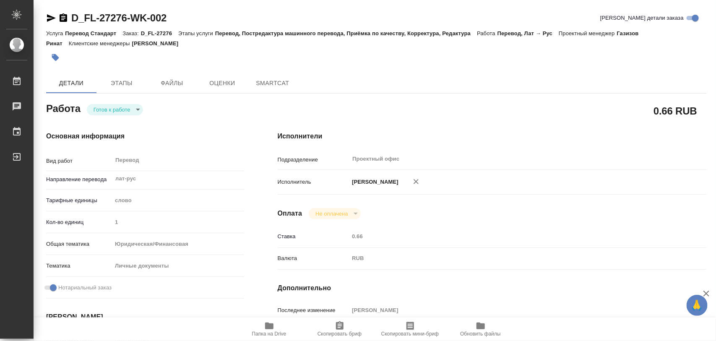
type textarea "x"
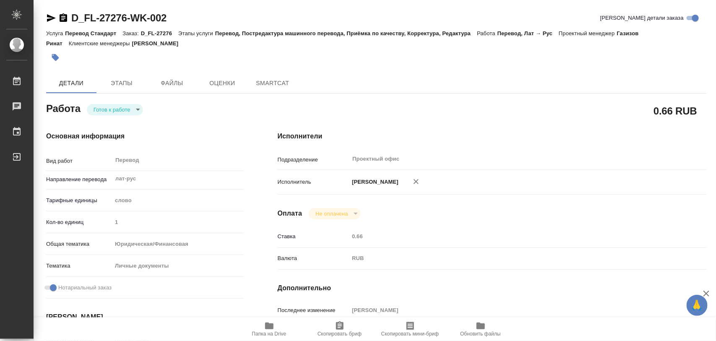
type textarea "x"
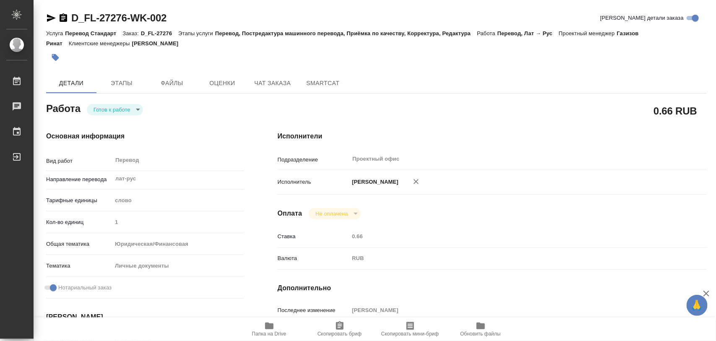
type textarea "x"
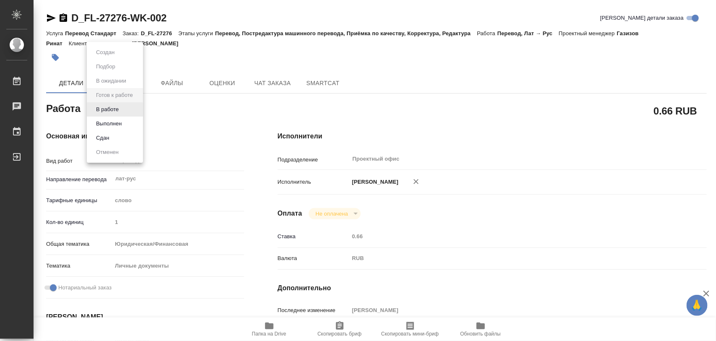
click at [138, 108] on body "🙏 .cls-1 fill:#fff; AWATERA Iglakov Maksim Работы Чаты График Выйти D_FL-27276-…" at bounding box center [358, 170] width 716 height 341
type textarea "x"
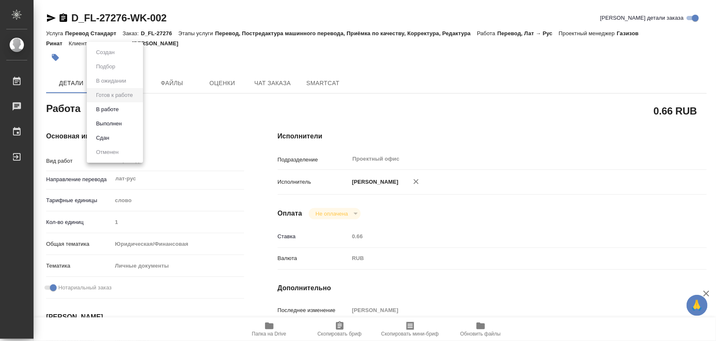
type textarea "x"
click at [117, 110] on button "В работе" at bounding box center [108, 109] width 28 height 9
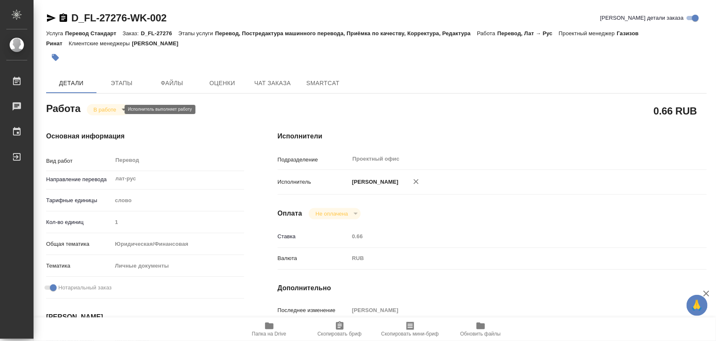
type textarea "x"
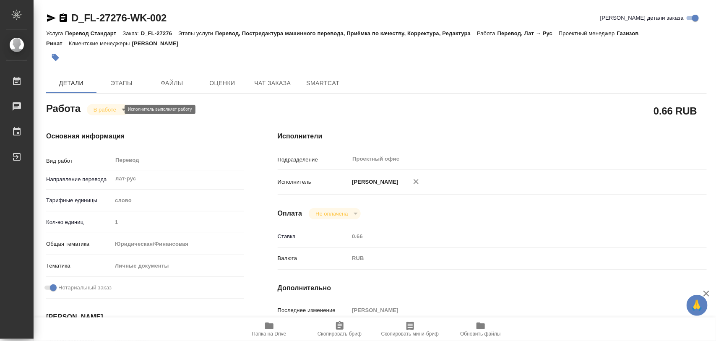
type textarea "x"
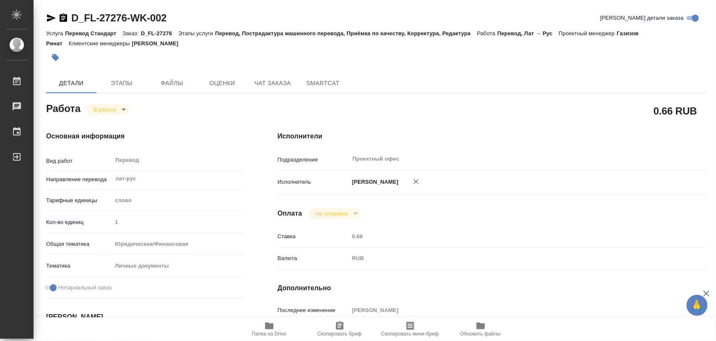
type textarea "x"
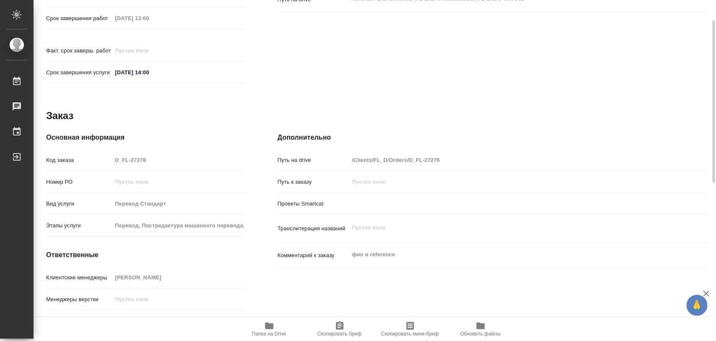
scroll to position [374, 0]
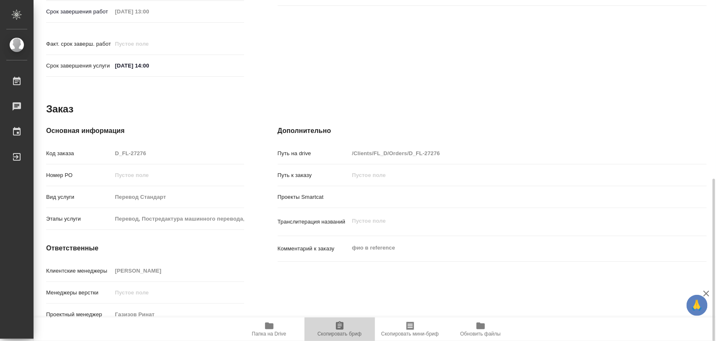
click at [343, 322] on icon "button" at bounding box center [340, 326] width 10 height 10
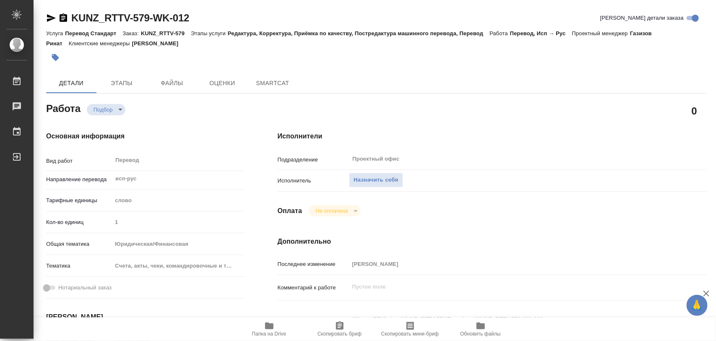
type textarea "x"
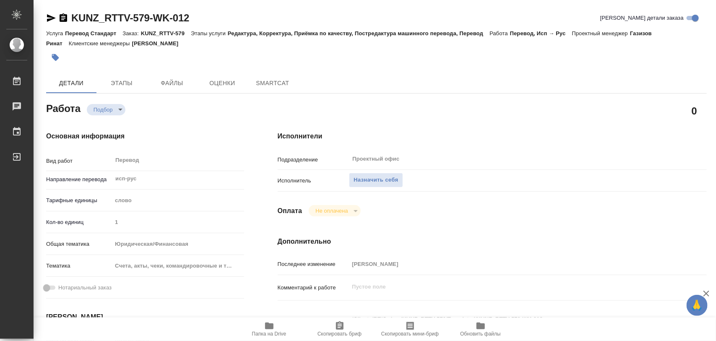
type textarea "x"
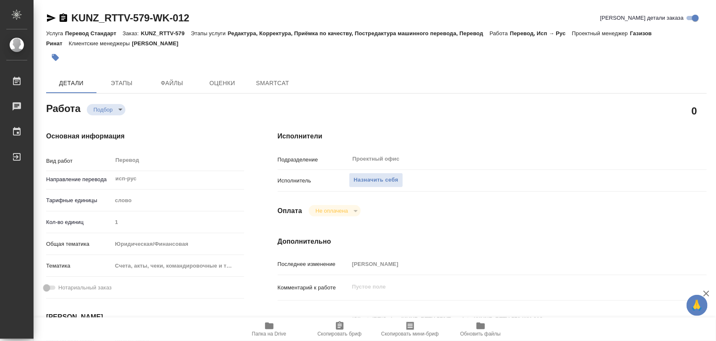
type textarea "x"
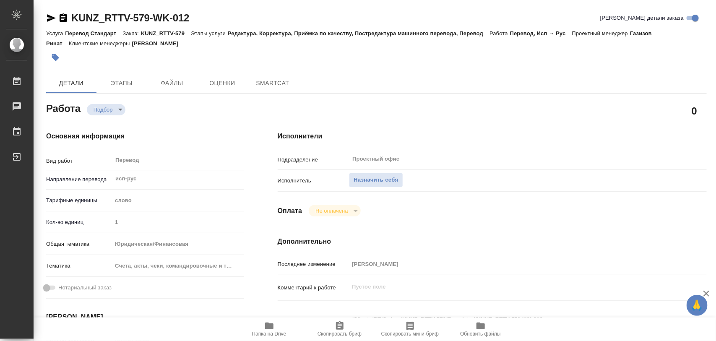
type textarea "x"
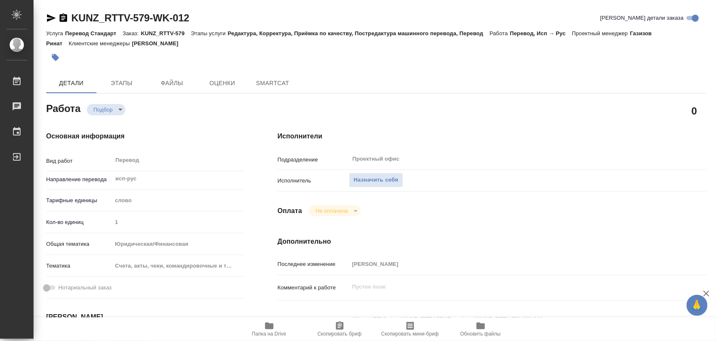
type textarea "x"
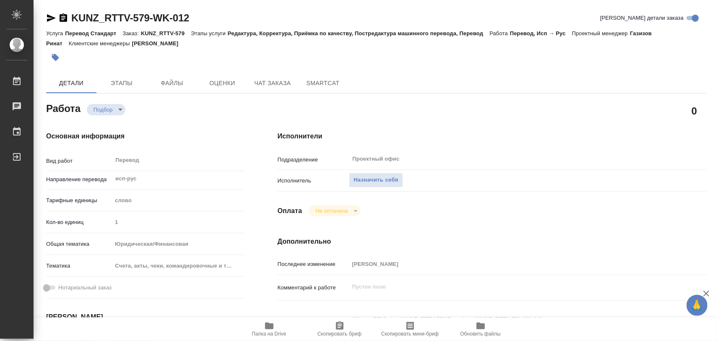
scroll to position [210, 0]
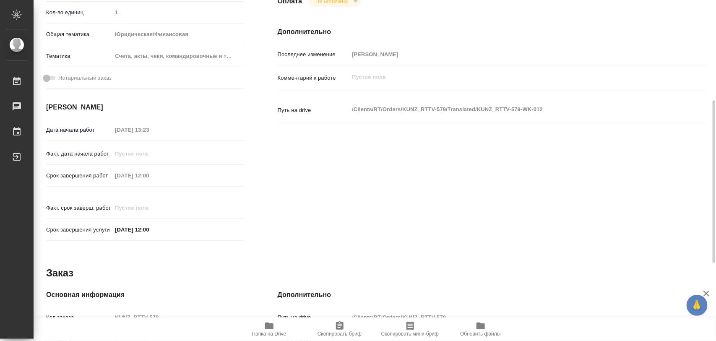
type textarea "x"
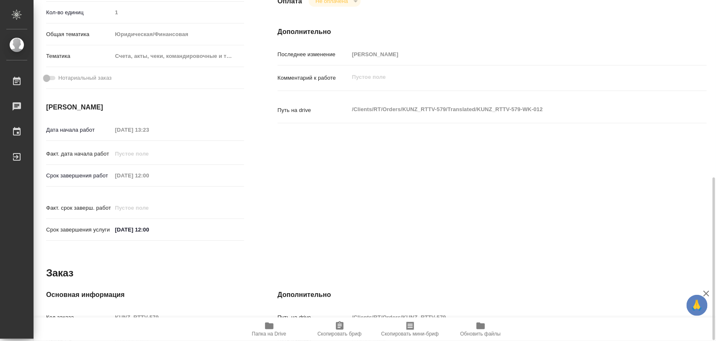
scroll to position [315, 0]
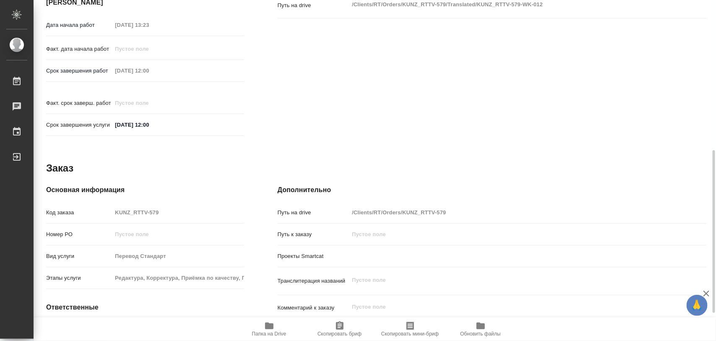
type textarea "x"
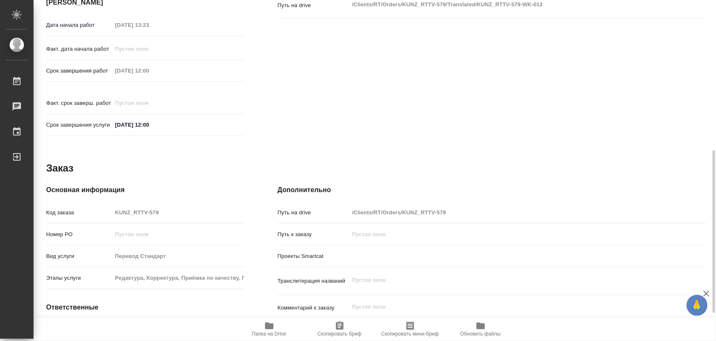
click at [275, 328] on span "Папка на Drive" at bounding box center [269, 329] width 60 height 16
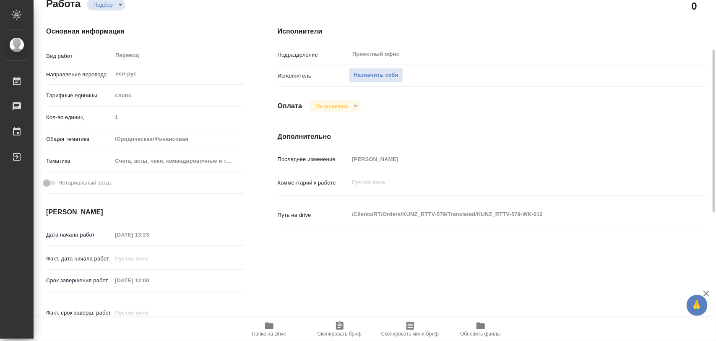
scroll to position [0, 0]
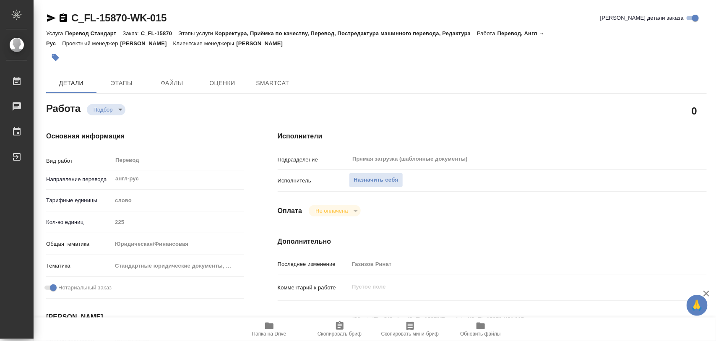
type textarea "x"
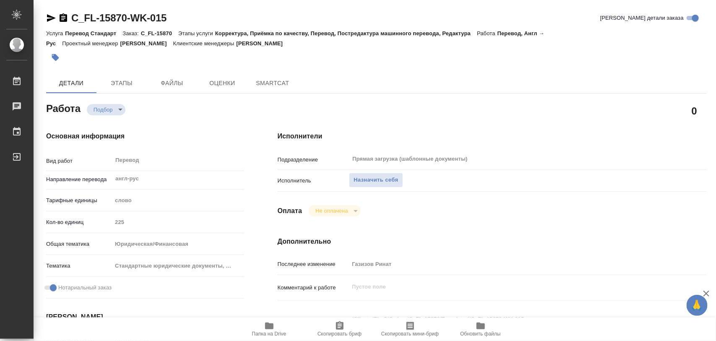
type textarea "x"
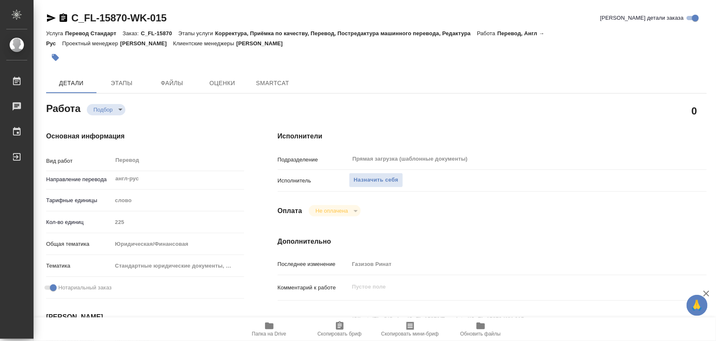
type textarea "x"
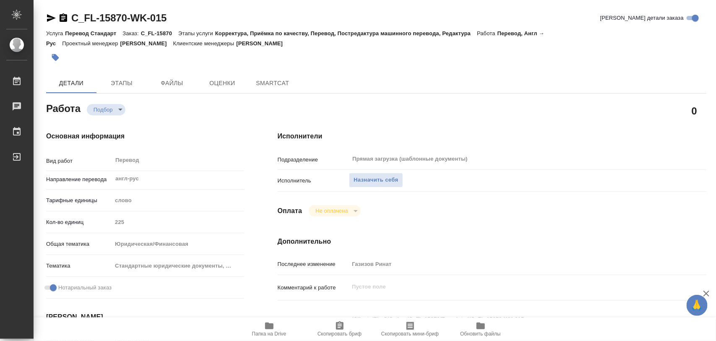
type textarea "x"
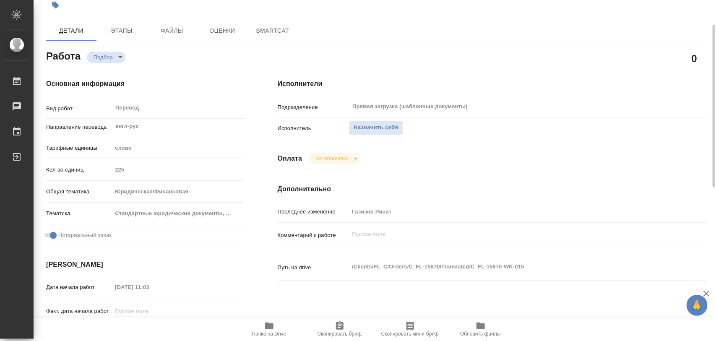
type textarea "x"
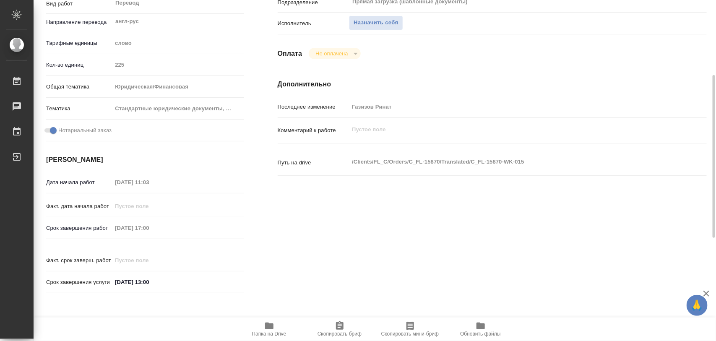
type textarea "x"
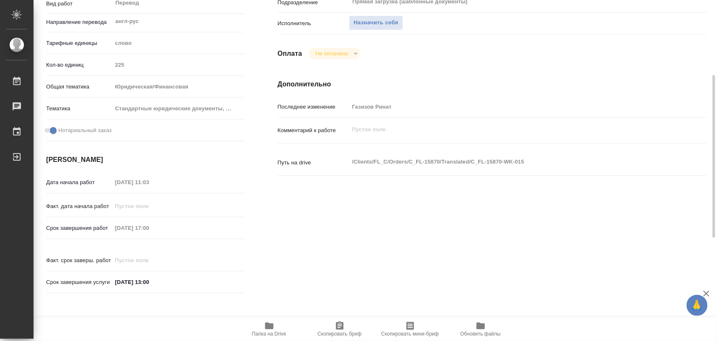
scroll to position [210, 0]
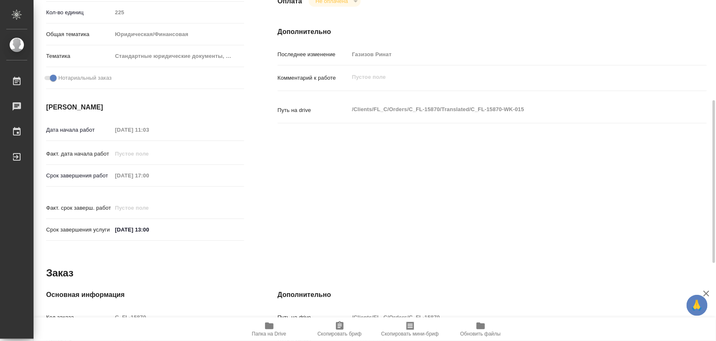
type textarea "x"
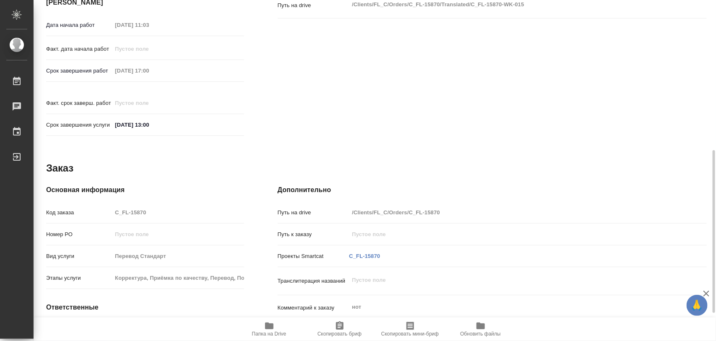
scroll to position [374, 0]
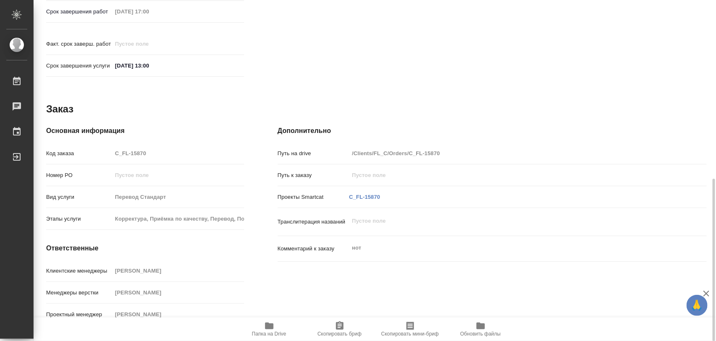
click at [273, 323] on icon "button" at bounding box center [269, 326] width 10 height 10
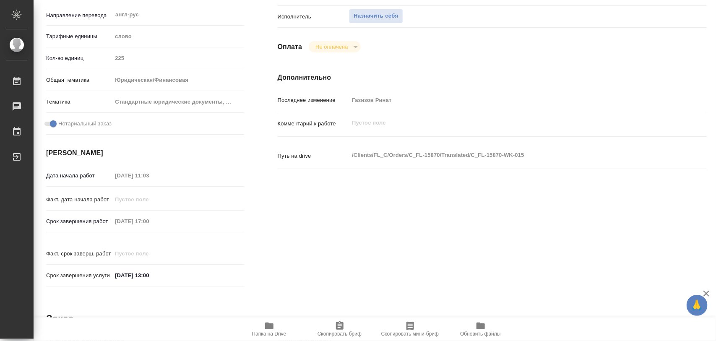
scroll to position [0, 0]
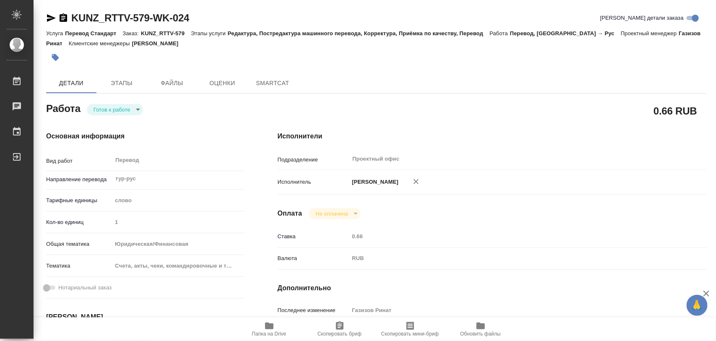
type textarea "x"
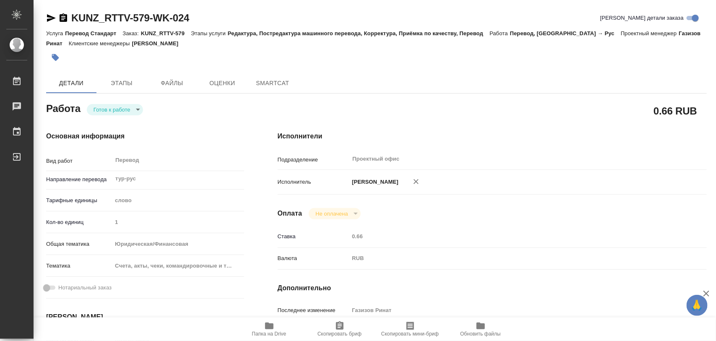
type textarea "x"
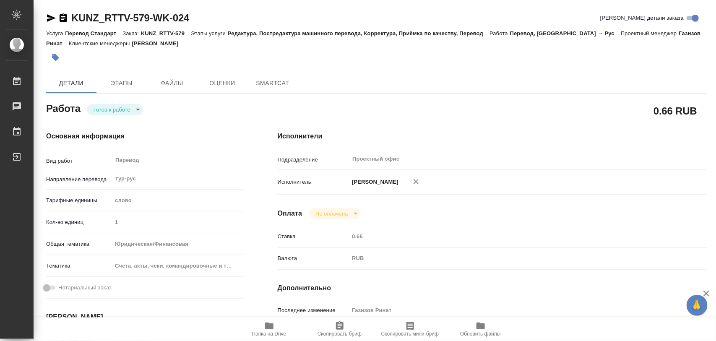
type textarea "x"
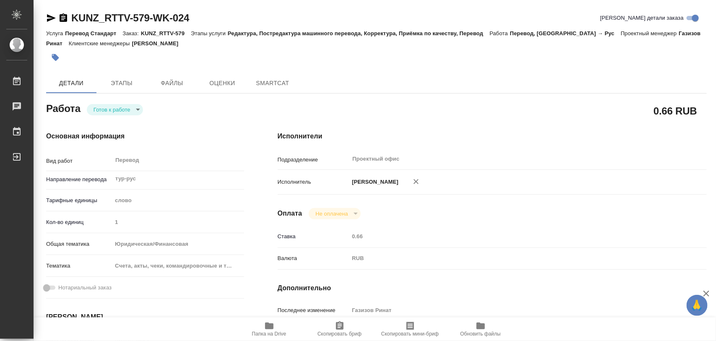
type textarea "x"
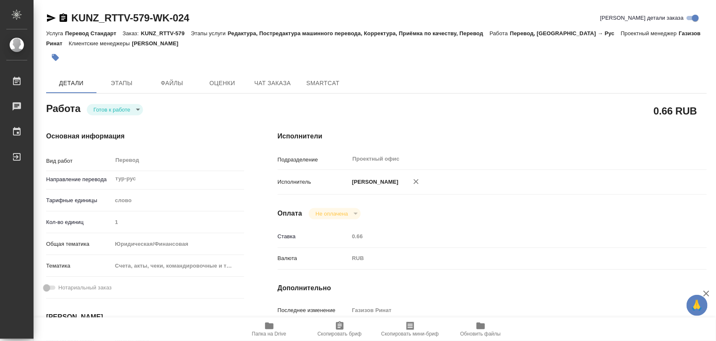
type textarea "x"
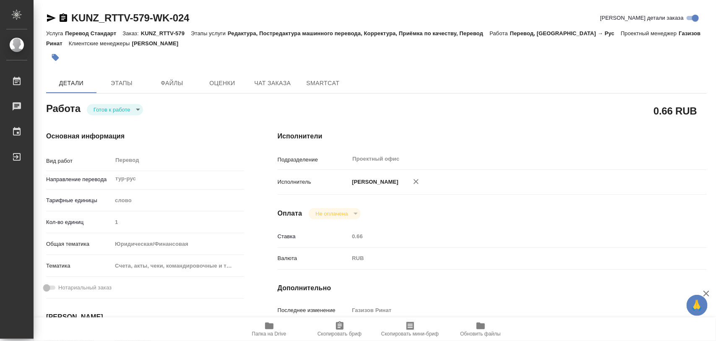
type textarea "x"
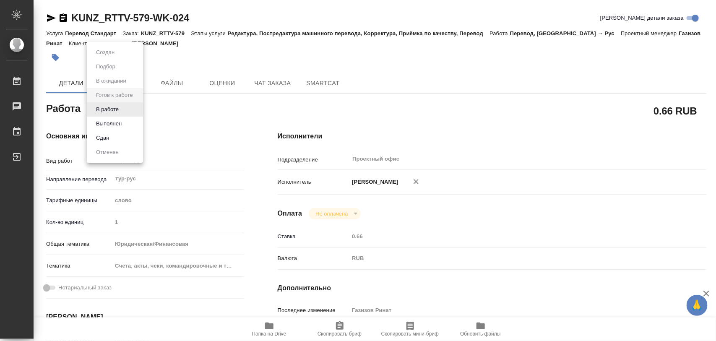
click at [135, 109] on body "🙏 .cls-1 fill:#fff; AWATERA Iglakov Maksim Работы 0 Чаты График Выйти KUNZ_RTTV…" at bounding box center [358, 170] width 716 height 341
click at [121, 107] on button "В работе" at bounding box center [108, 109] width 28 height 9
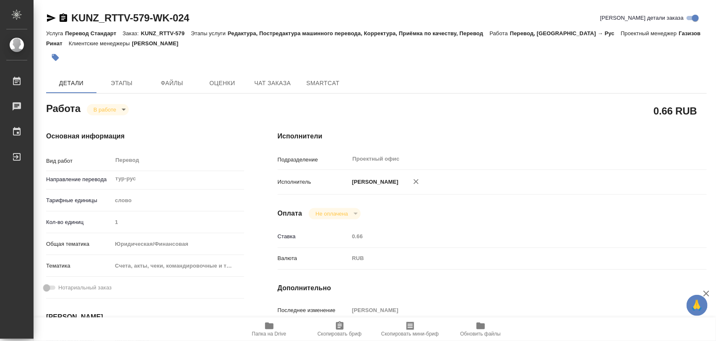
type textarea "x"
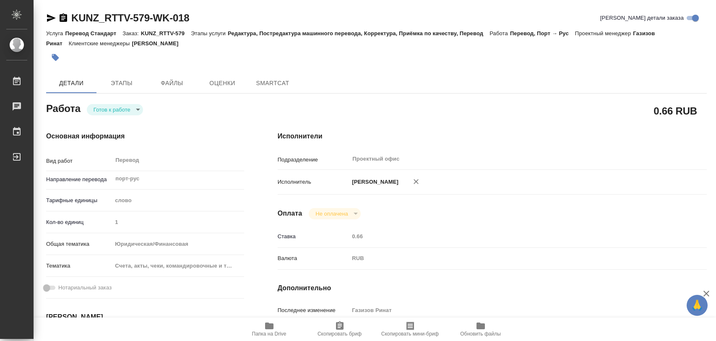
type textarea "x"
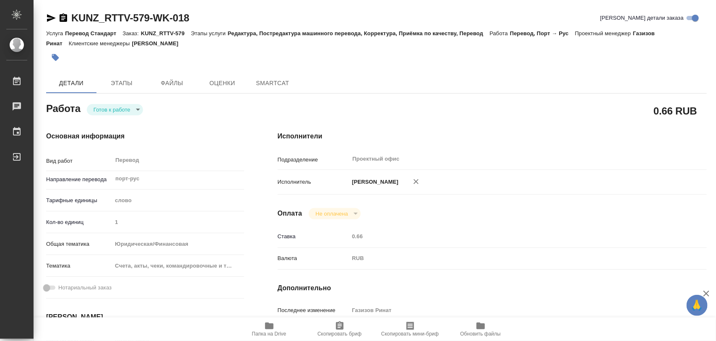
type textarea "x"
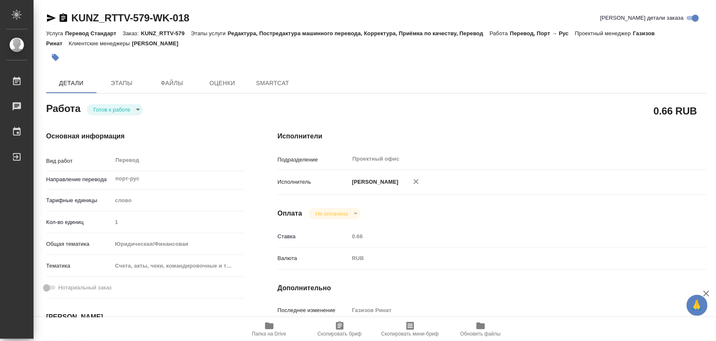
type textarea "x"
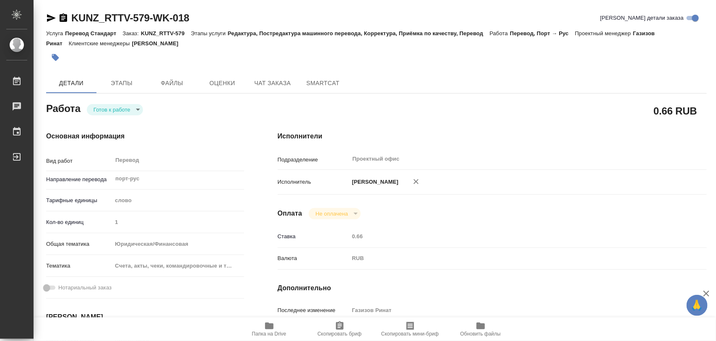
type textarea "x"
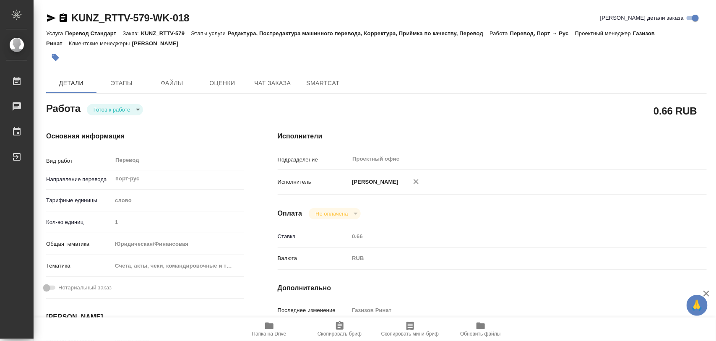
click at [138, 108] on body "🙏 .cls-1 fill:#fff; AWATERA Iglakov Maksim Работы Чаты График Выйти KUNZ_RTTV-5…" at bounding box center [358, 170] width 716 height 341
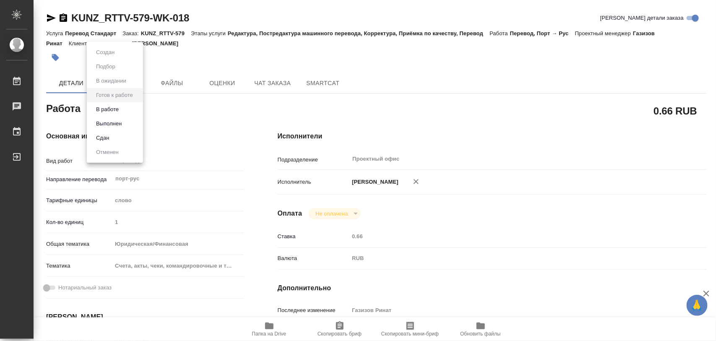
type textarea "x"
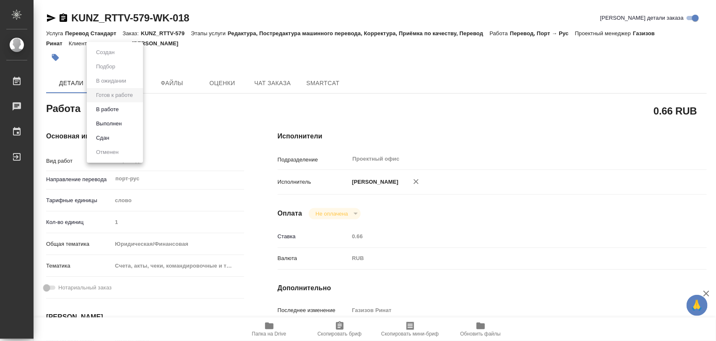
click at [124, 110] on li "В работе" at bounding box center [115, 109] width 56 height 14
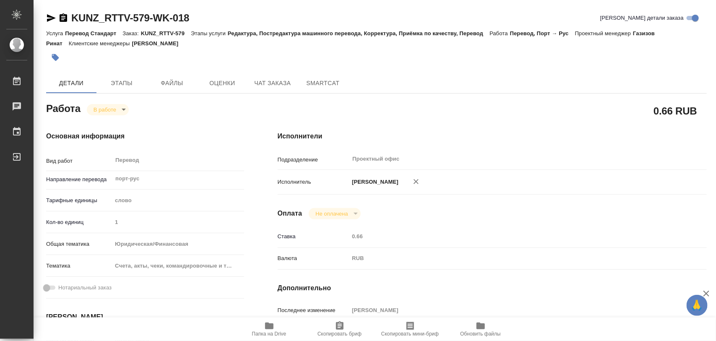
type textarea "x"
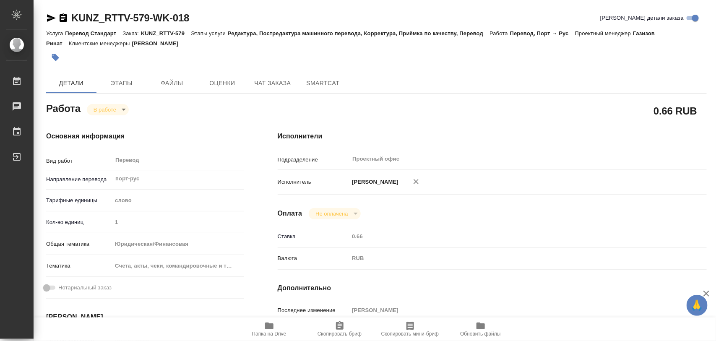
type textarea "x"
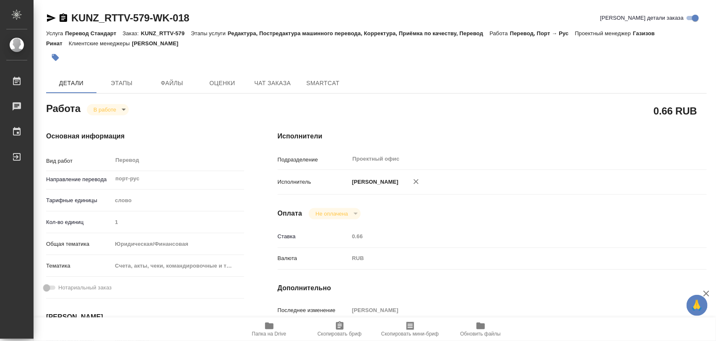
type textarea "x"
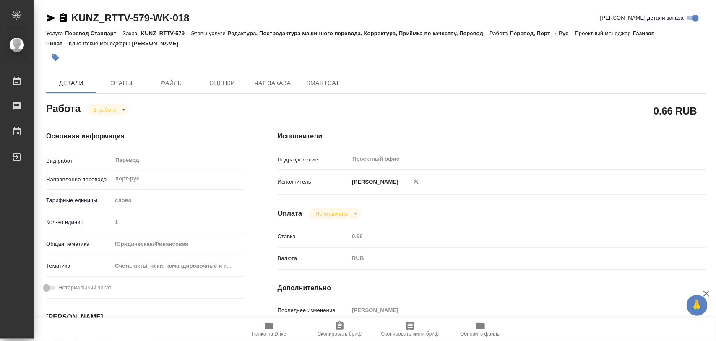
type textarea "x"
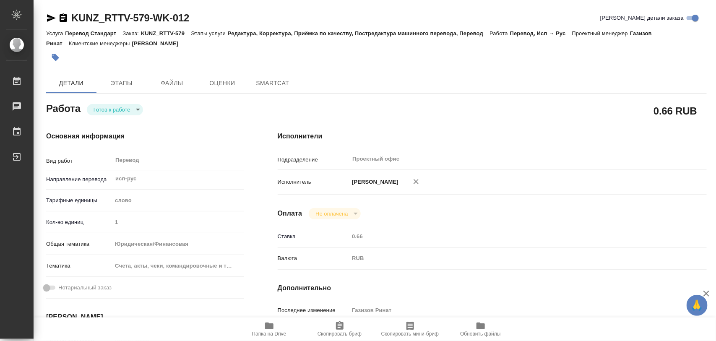
type textarea "x"
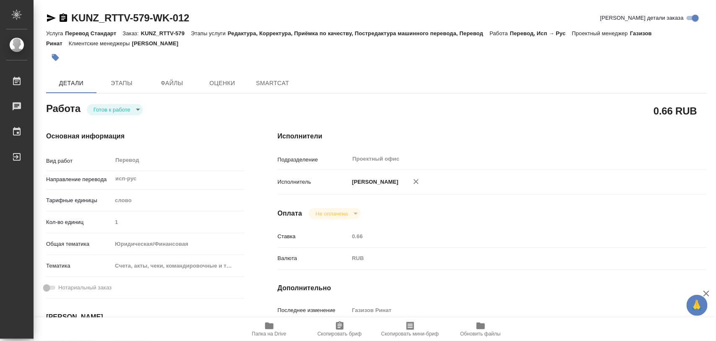
type textarea "x"
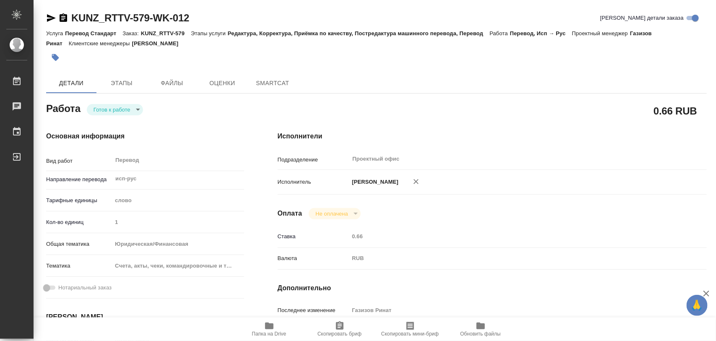
type textarea "x"
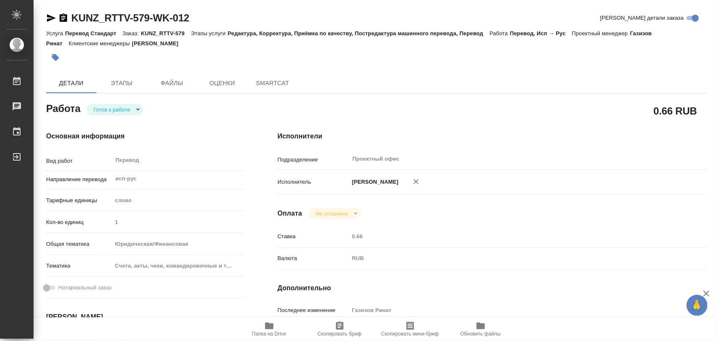
type textarea "x"
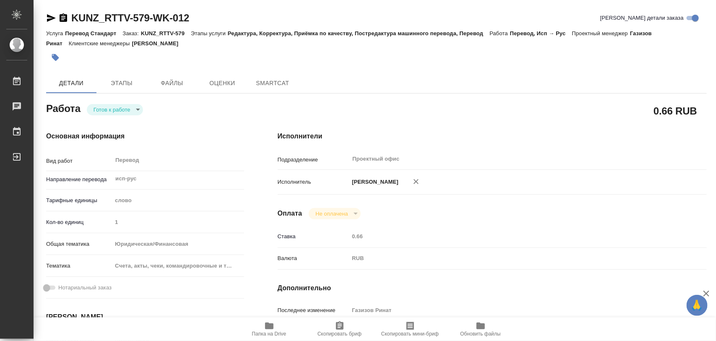
type textarea "x"
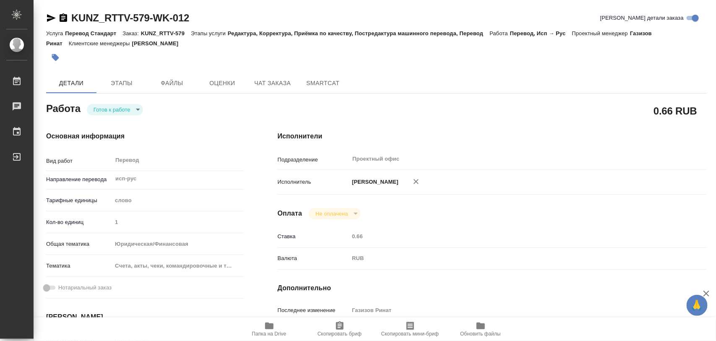
type textarea "x"
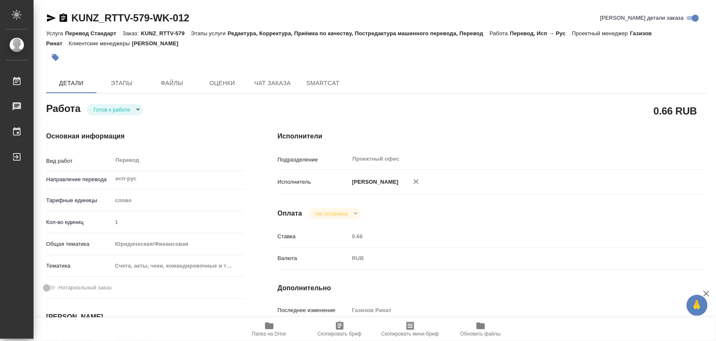
type textarea "x"
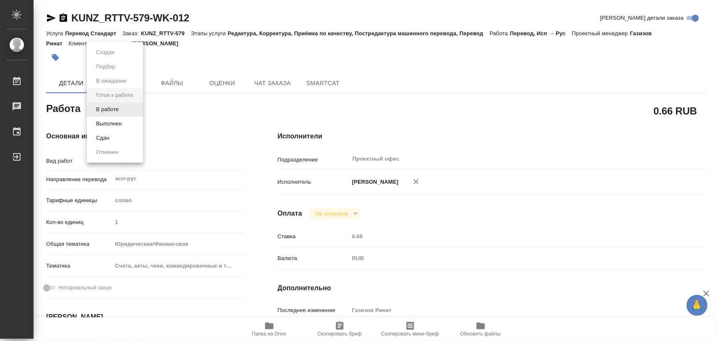
click at [138, 112] on body "🙏 .cls-1 fill:#fff; AWATERA Iglakov Maksim Работы Чаты График Выйти KUNZ_RTTV-5…" at bounding box center [358, 170] width 716 height 341
click at [116, 108] on button "В работе" at bounding box center [108, 109] width 28 height 9
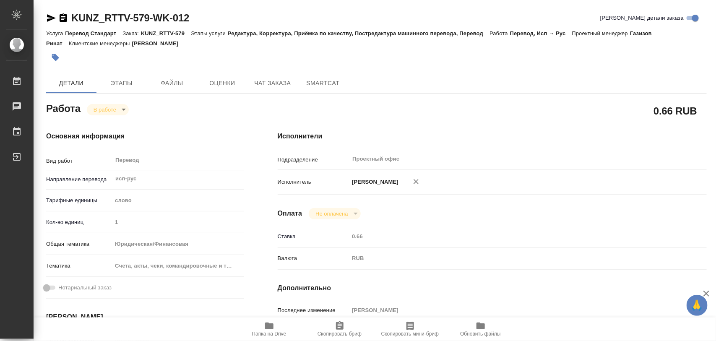
type textarea "x"
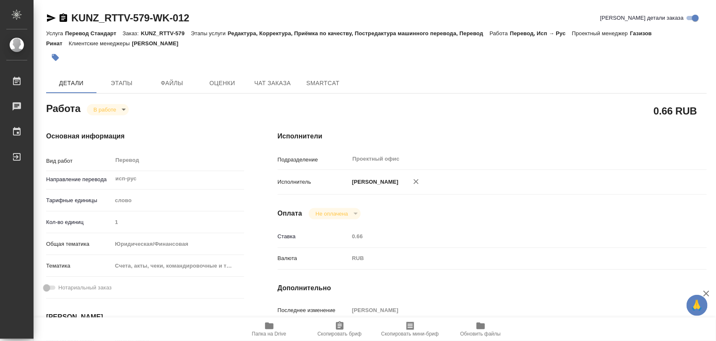
type textarea "x"
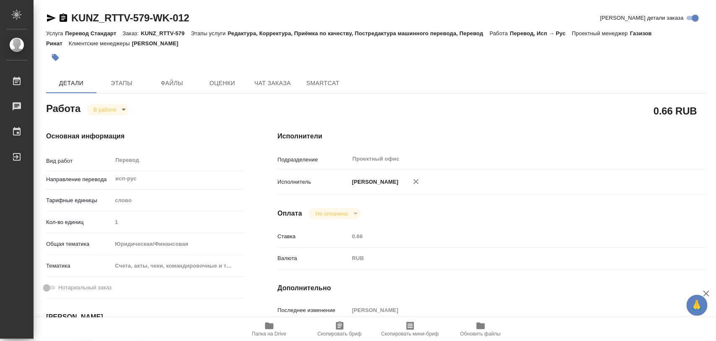
type textarea "x"
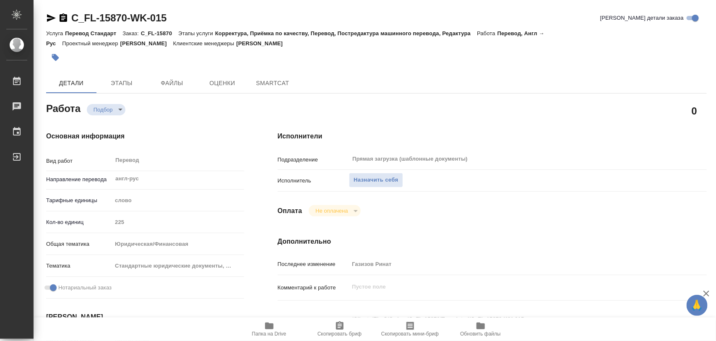
type textarea "x"
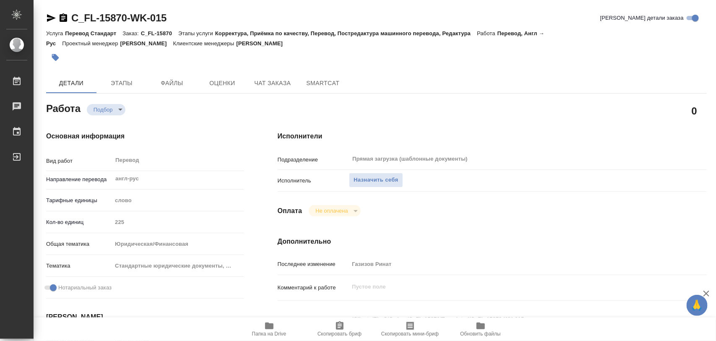
type textarea "x"
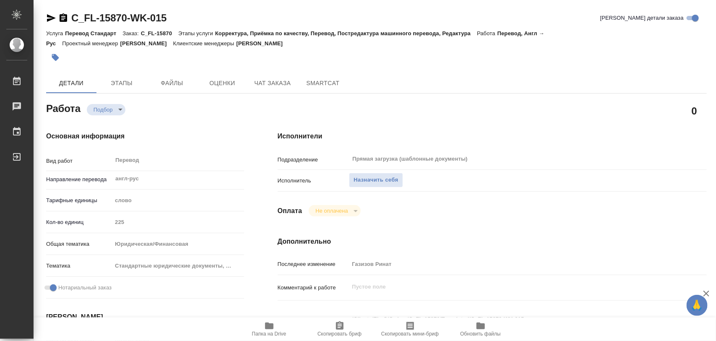
scroll to position [105, 0]
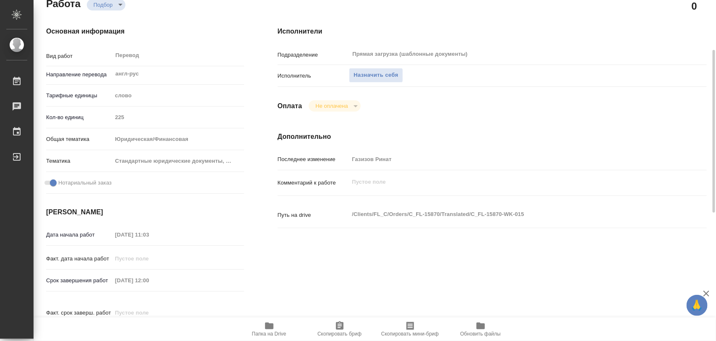
type textarea "x"
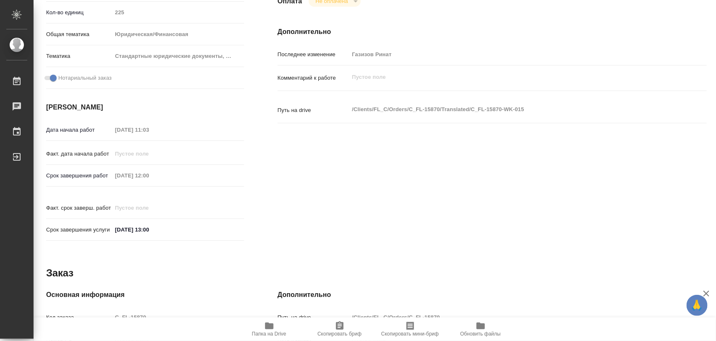
scroll to position [0, 0]
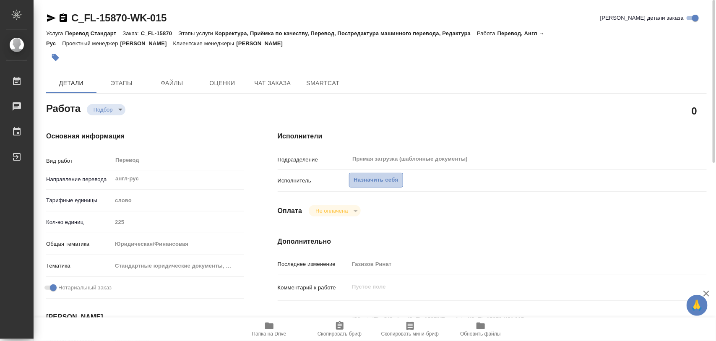
click at [386, 183] on span "Назначить себя" at bounding box center [376, 180] width 44 height 10
type textarea "x"
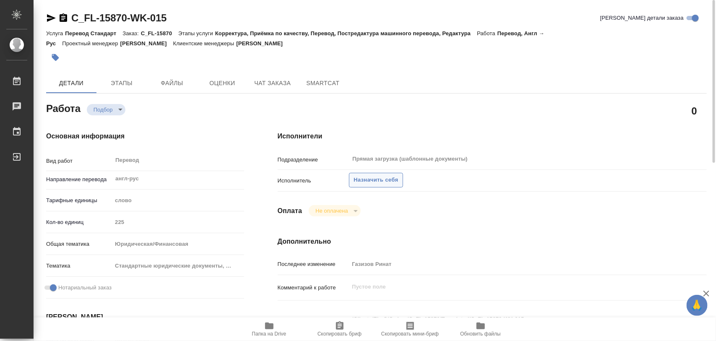
type textarea "x"
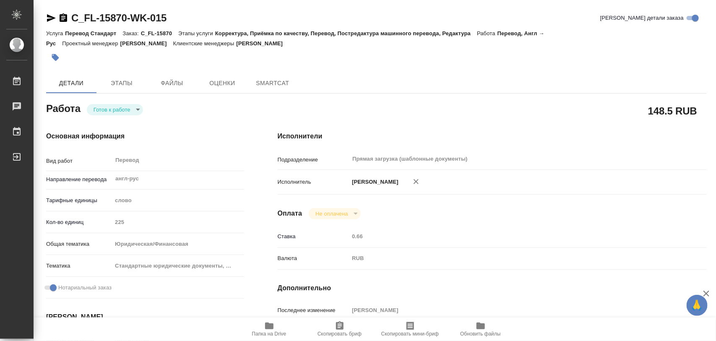
type textarea "x"
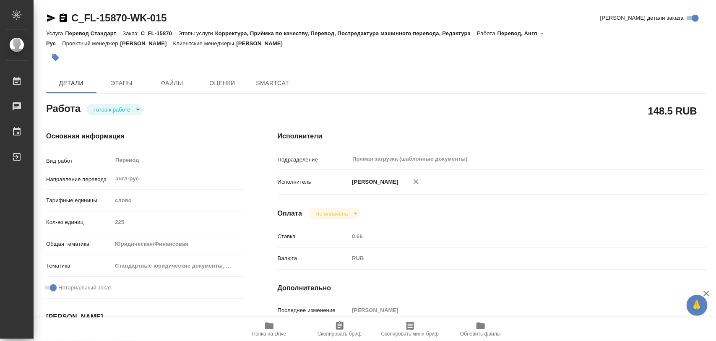
type textarea "x"
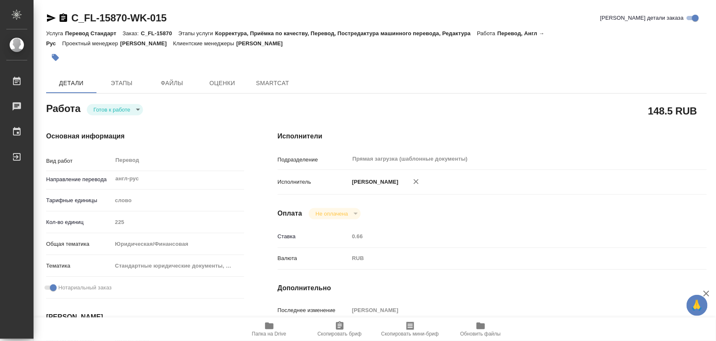
type textarea "x"
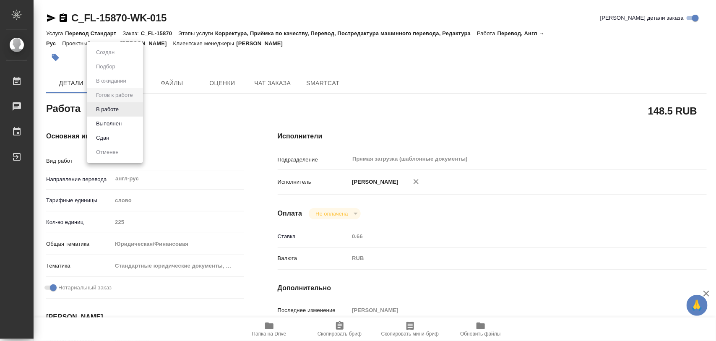
click at [139, 111] on body "🙏 .cls-1 fill:#fff; AWATERA Iglakov Maksim Работы Чаты График Выйти C_FL-15870-…" at bounding box center [358, 170] width 716 height 341
type textarea "x"
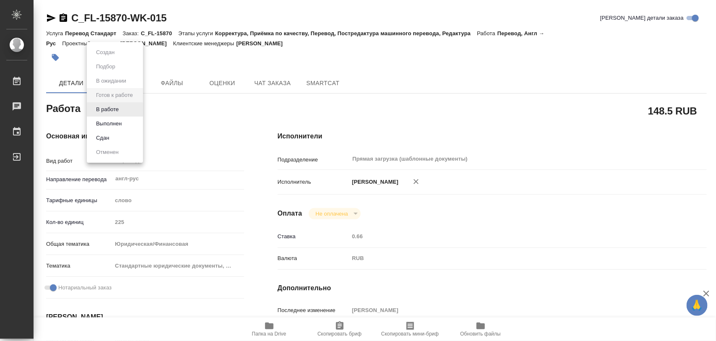
type textarea "x"
click at [116, 106] on button "В работе" at bounding box center [108, 109] width 28 height 9
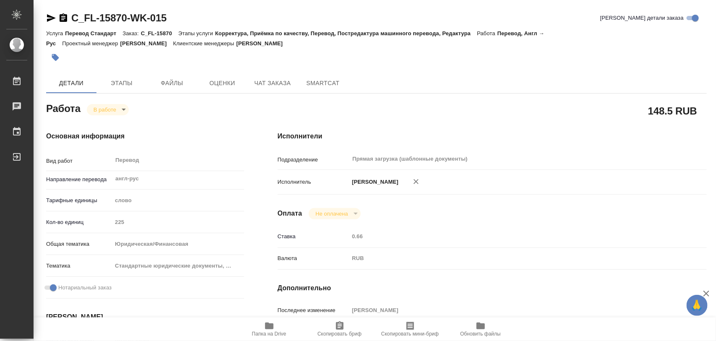
type textarea "x"
